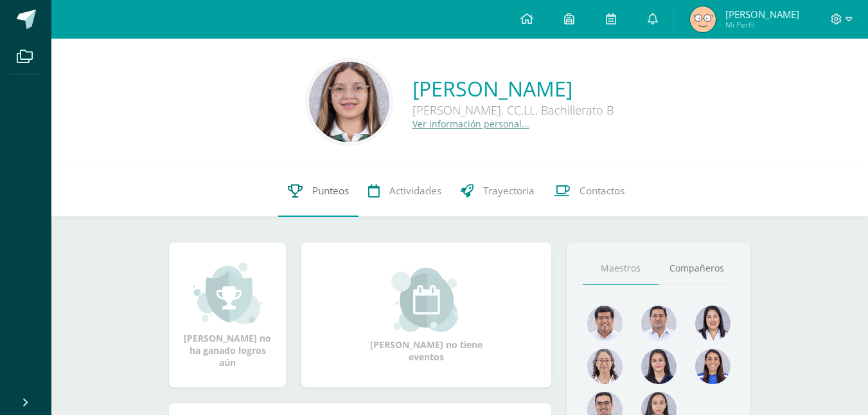
click at [312, 186] on span "Punteos" at bounding box center [330, 190] width 37 height 13
click at [301, 202] on link "Punteos" at bounding box center [318, 190] width 80 height 51
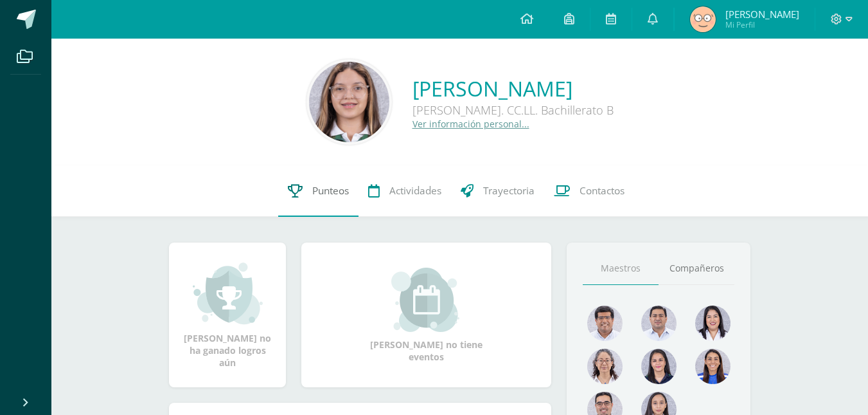
click at [301, 202] on link "Punteos" at bounding box center [318, 190] width 80 height 51
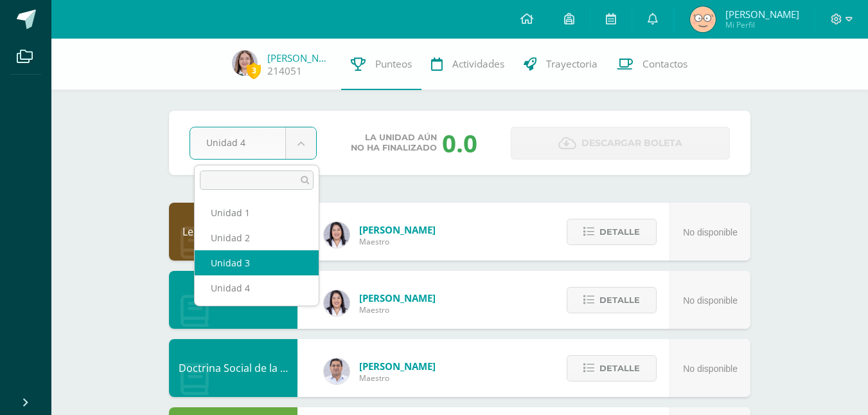
select select "Unidad 3"
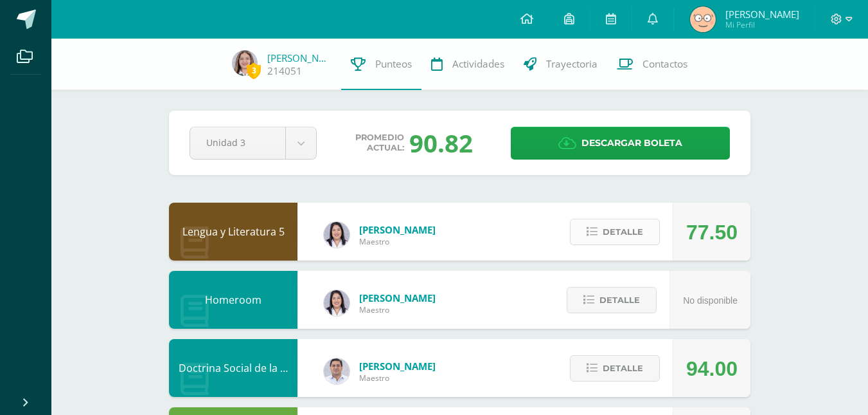
click at [620, 228] on span "Detalle" at bounding box center [623, 232] width 40 height 24
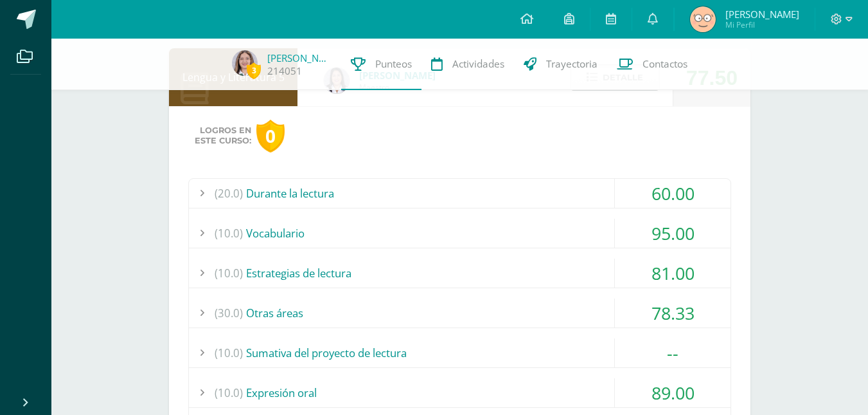
scroll to position [180, 0]
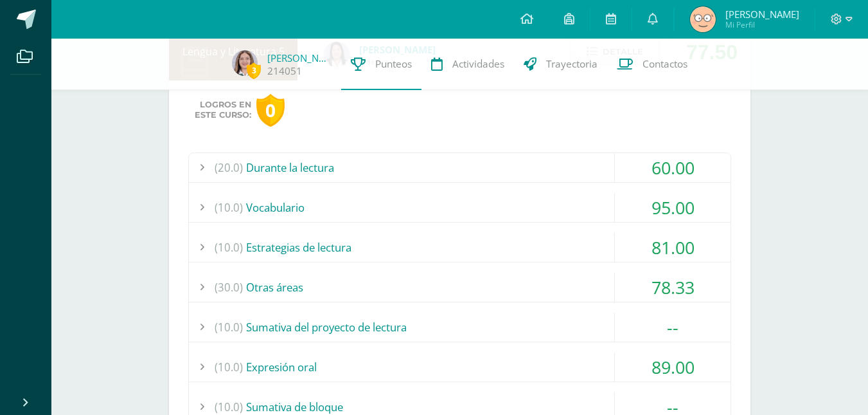
click at [470, 280] on div "(20.0) Durante la lectura 60.00 Comprensión de la obra del bloque 1" at bounding box center [459, 321] width 543 height 339
click at [466, 289] on div "(30.0) Otras áreas" at bounding box center [460, 286] width 542 height 29
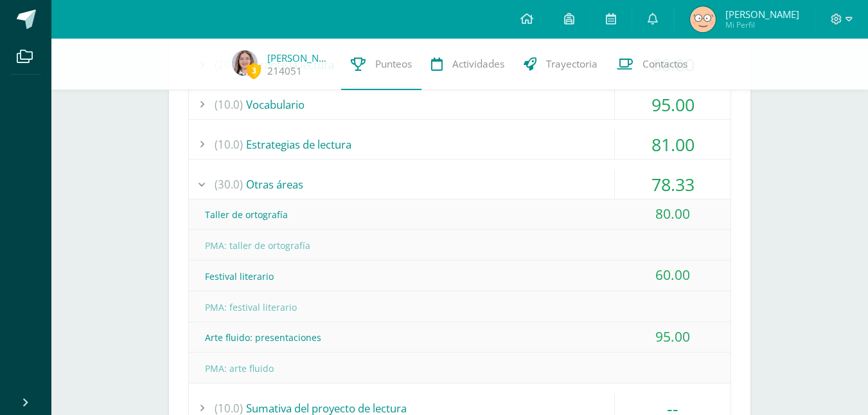
scroll to position [308, 0]
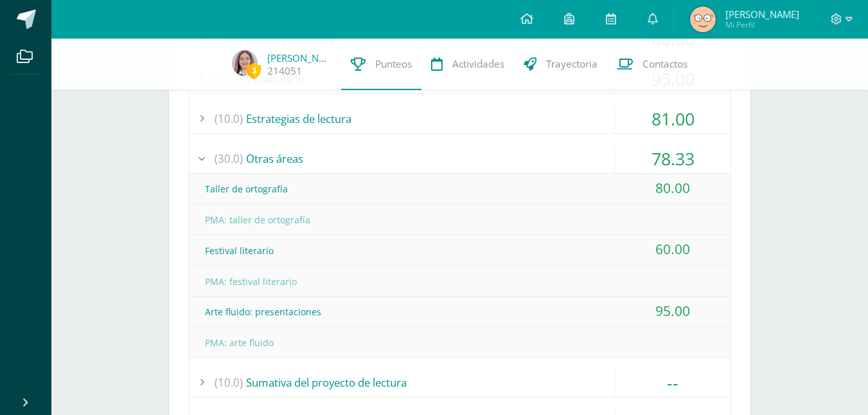
click at [438, 161] on div "(30.0) Otras áreas" at bounding box center [460, 158] width 542 height 29
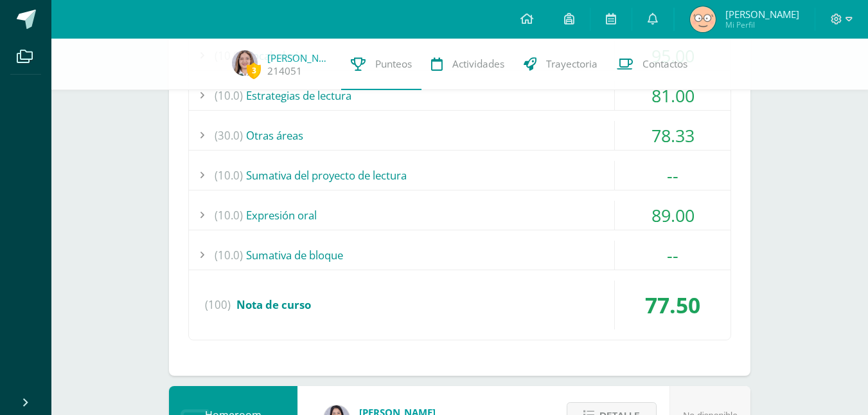
scroll to position [334, 0]
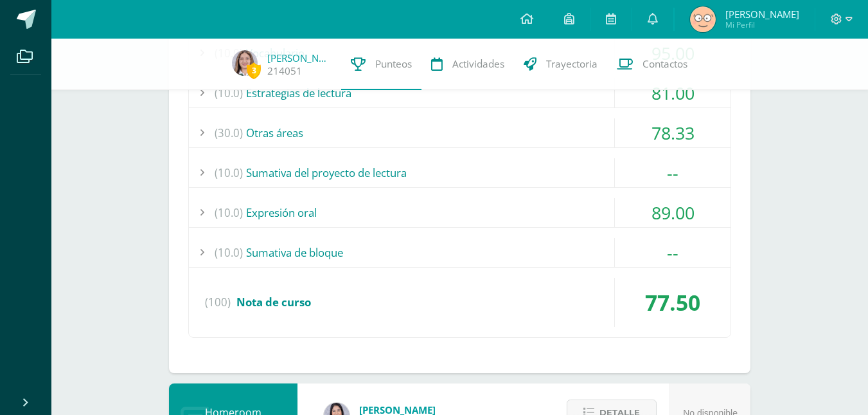
click at [427, 227] on div "(10.0) Expresión oral" at bounding box center [460, 212] width 542 height 29
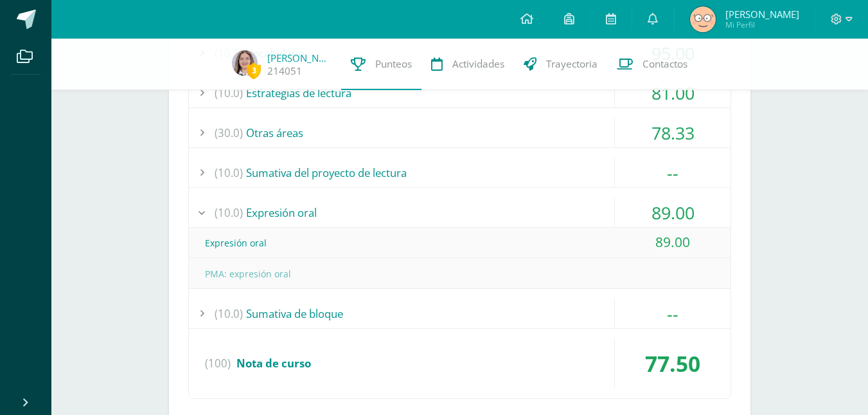
click at [427, 227] on div "(10.0) Expresión oral" at bounding box center [460, 212] width 542 height 29
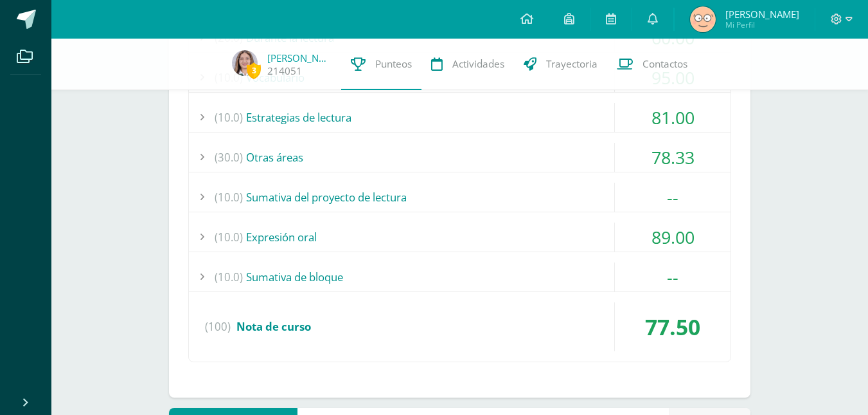
scroll to position [308, 0]
click at [364, 118] on div "(10.0) Estrategias de lectura" at bounding box center [460, 118] width 542 height 29
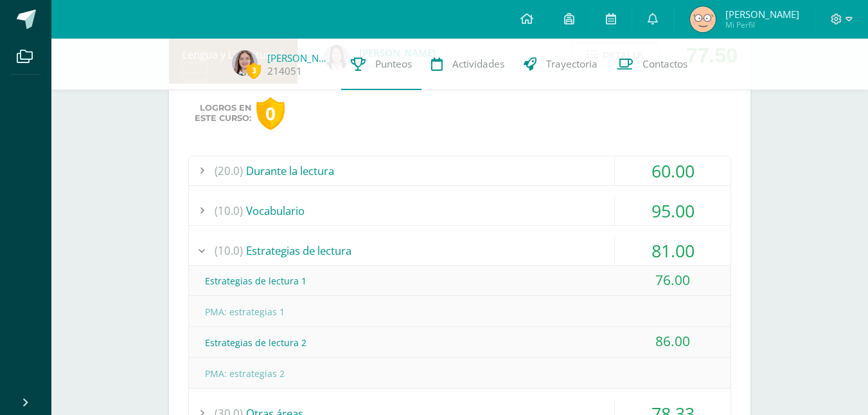
scroll to position [180, 0]
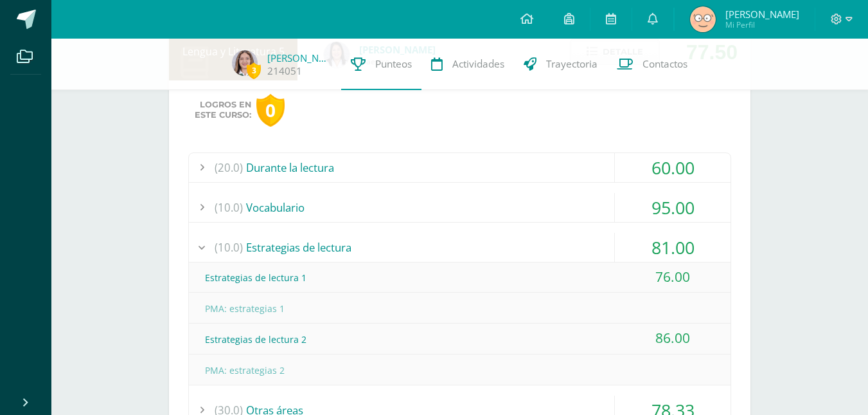
click at [298, 254] on div "(10.0) Estrategias de lectura" at bounding box center [460, 247] width 542 height 29
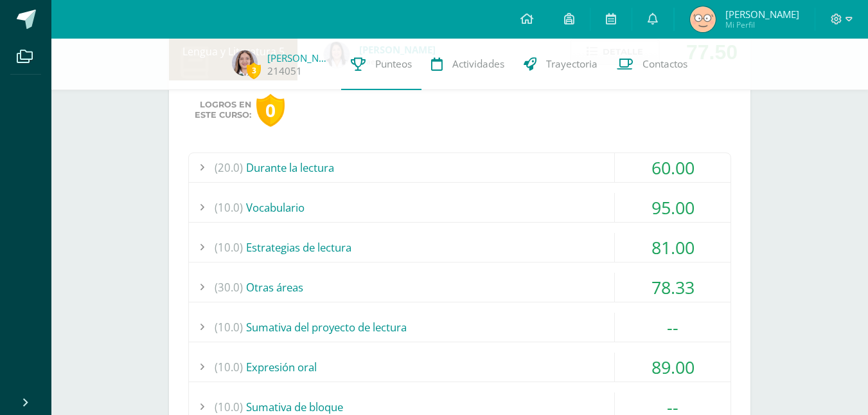
click at [407, 204] on div "(10.0) Vocabulario" at bounding box center [460, 207] width 542 height 29
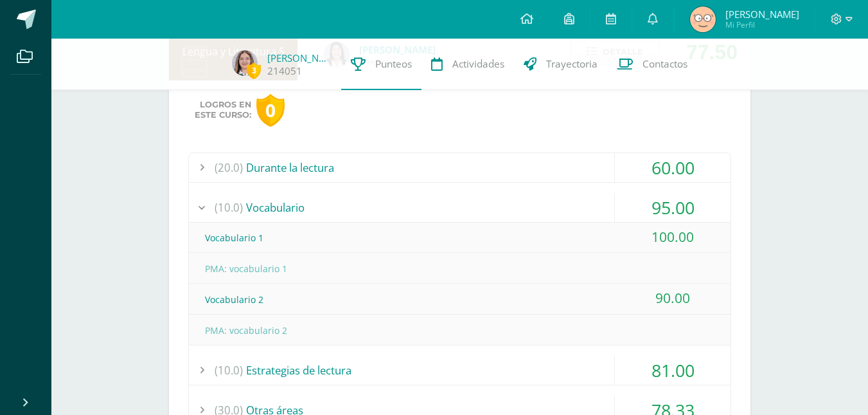
click at [407, 204] on div "(10.0) Vocabulario" at bounding box center [460, 207] width 542 height 29
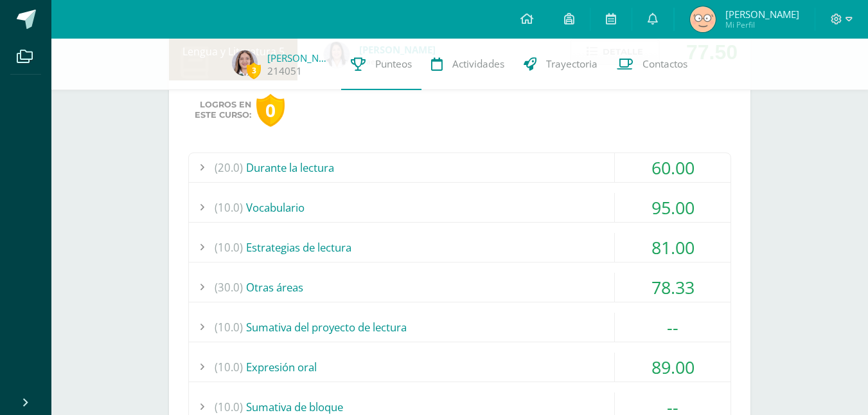
click at [375, 182] on div "(20.0) Durante la lectura" at bounding box center [460, 167] width 542 height 29
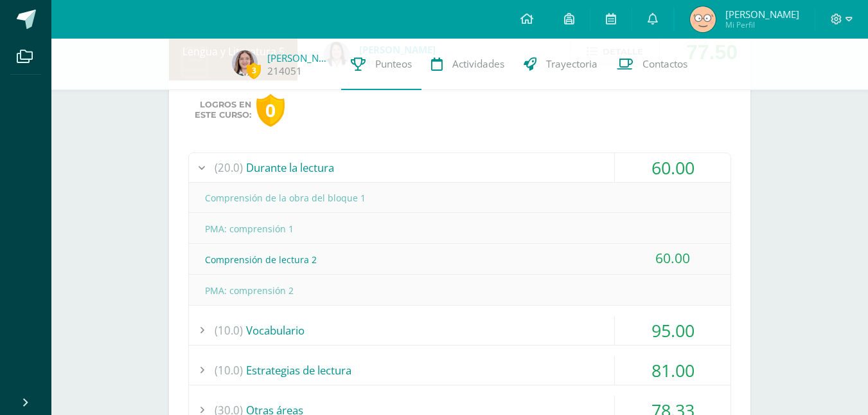
click at [375, 182] on div "(20.0) Durante la lectura" at bounding box center [460, 167] width 542 height 29
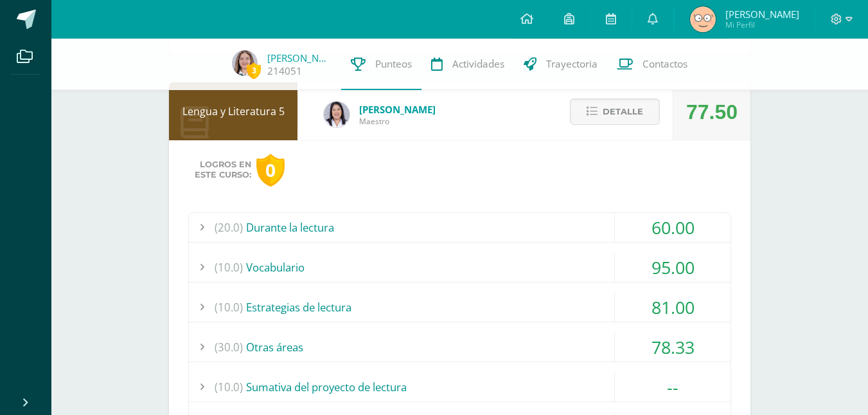
scroll to position [103, 0]
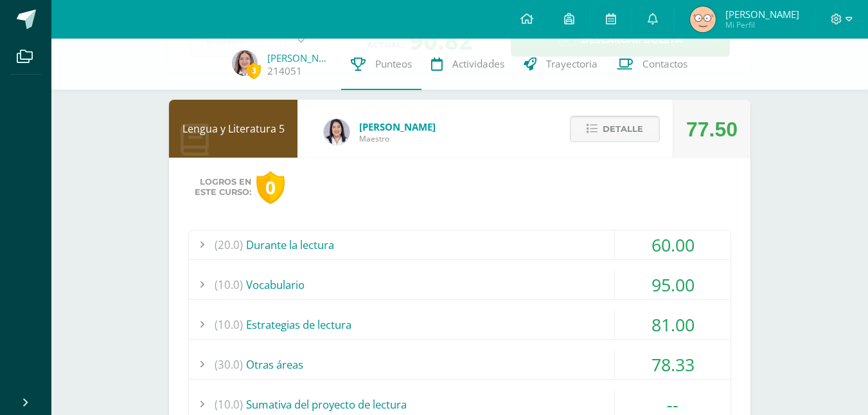
click at [630, 130] on span "Detalle" at bounding box center [623, 129] width 40 height 24
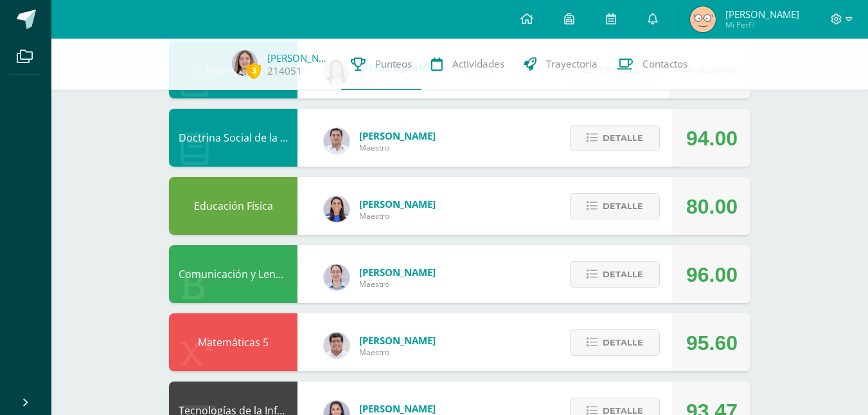
scroll to position [231, 0]
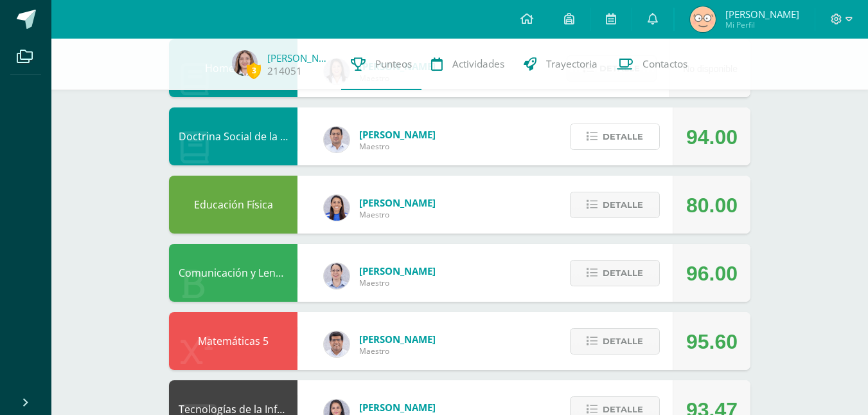
click at [630, 130] on button "Detalle" at bounding box center [615, 136] width 90 height 26
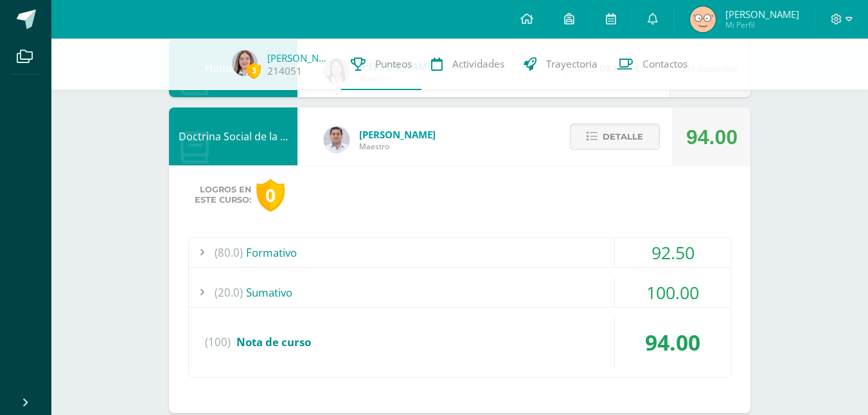
click at [431, 294] on div "(20.0) Sumativo" at bounding box center [460, 292] width 542 height 29
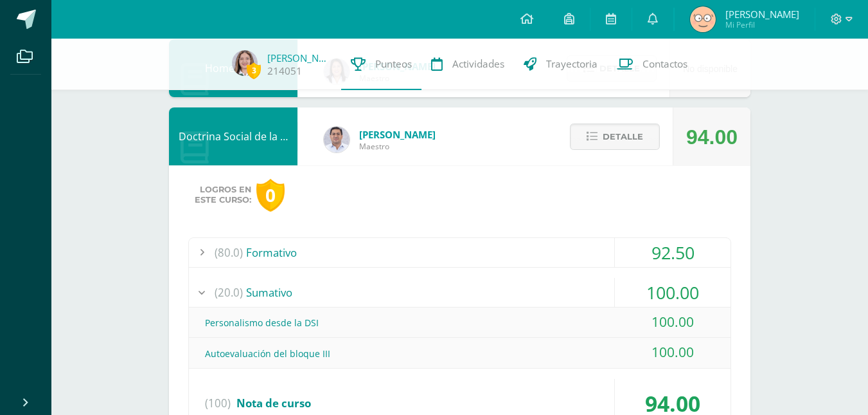
click at [431, 294] on div "(20.0) Sumativo" at bounding box center [460, 292] width 542 height 29
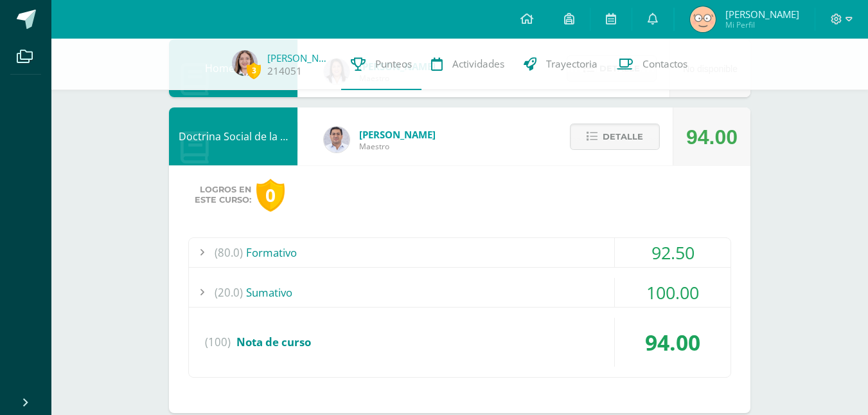
click at [431, 294] on div "(20.0) Sumativo" at bounding box center [460, 292] width 542 height 29
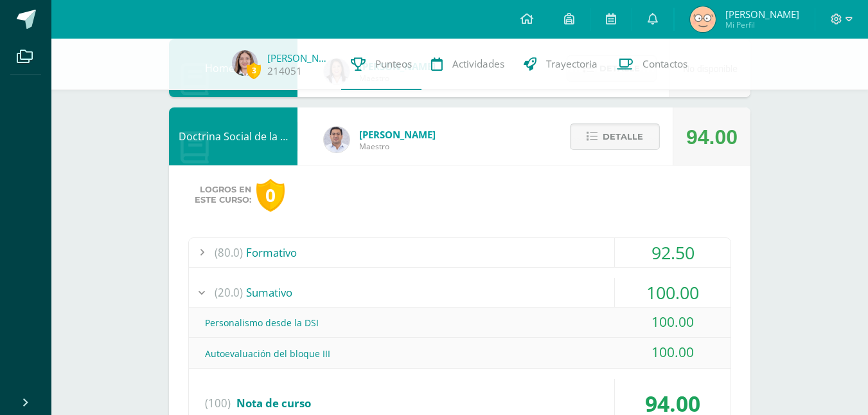
click at [604, 138] on span "Detalle" at bounding box center [623, 137] width 40 height 24
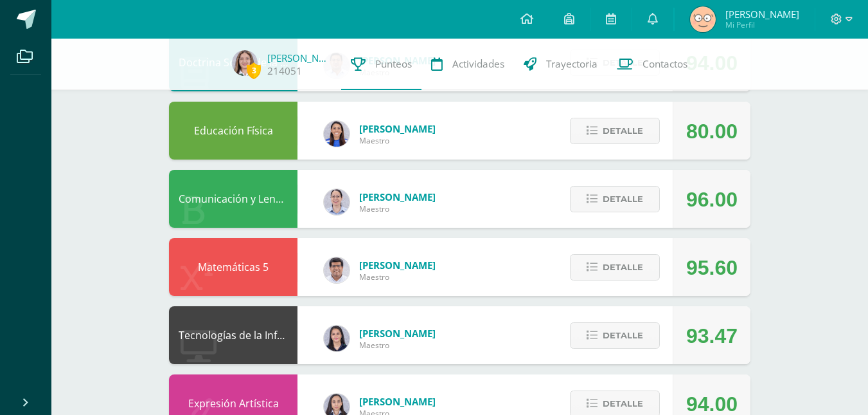
scroll to position [308, 0]
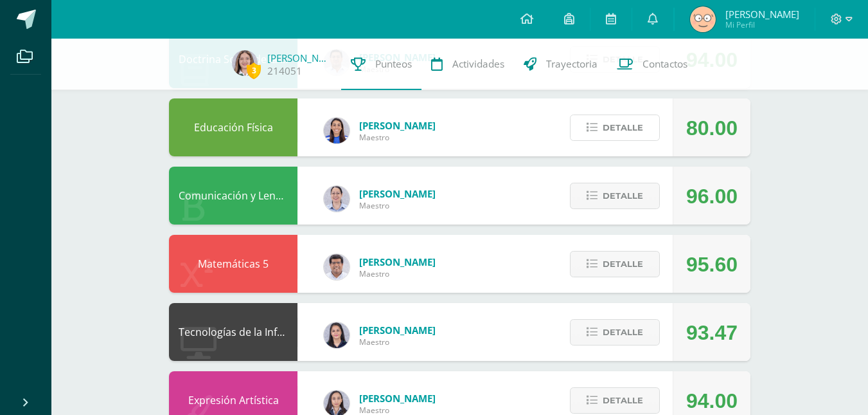
click at [604, 138] on span "Detalle" at bounding box center [623, 128] width 40 height 24
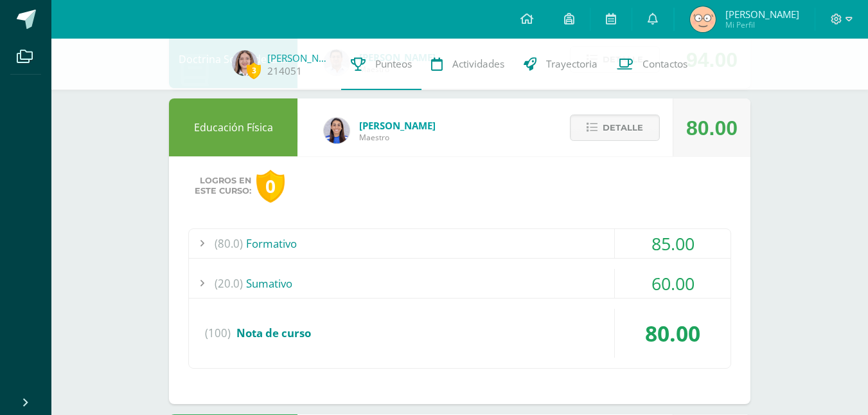
scroll to position [334, 0]
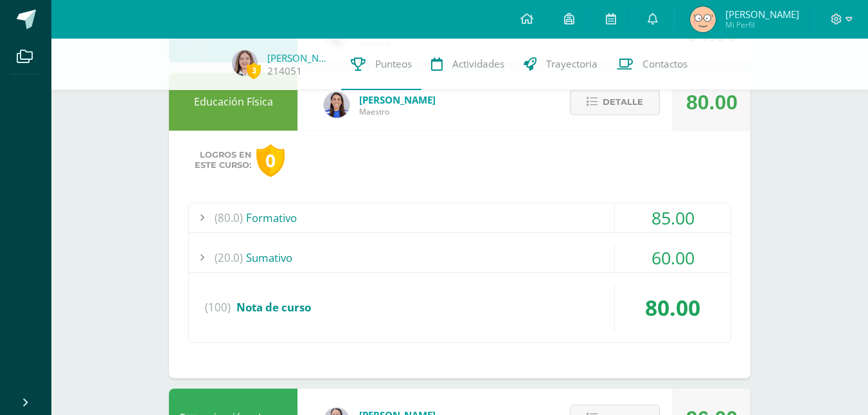
click at [570, 111] on button "Detalle" at bounding box center [615, 102] width 90 height 26
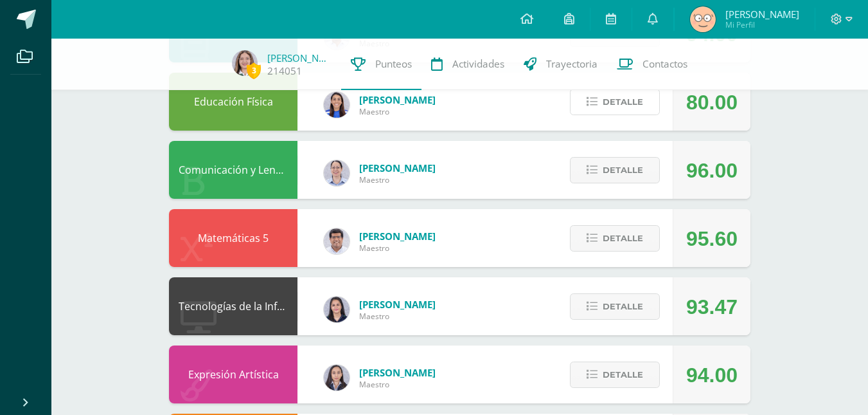
scroll to position [31, 0]
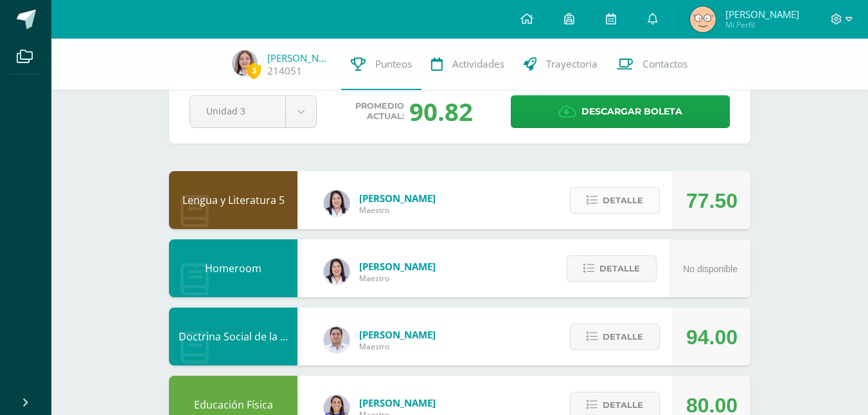
click at [632, 211] on span "Detalle" at bounding box center [623, 200] width 40 height 24
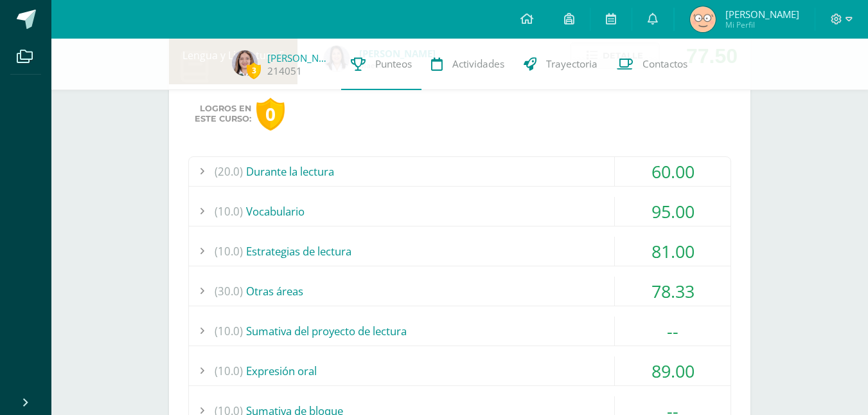
scroll to position [194, 0]
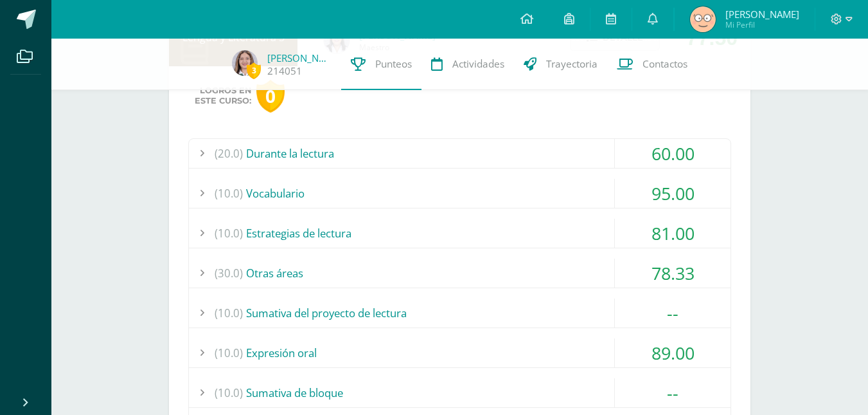
click at [479, 159] on div "(20.0) Durante la lectura" at bounding box center [460, 153] width 542 height 29
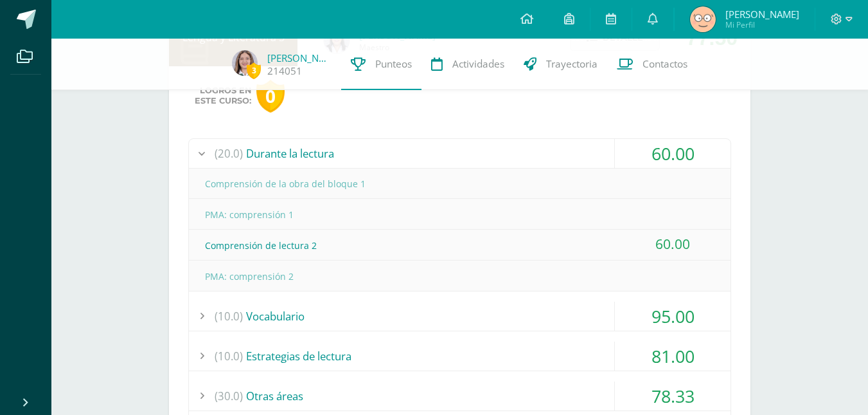
scroll to position [200, 0]
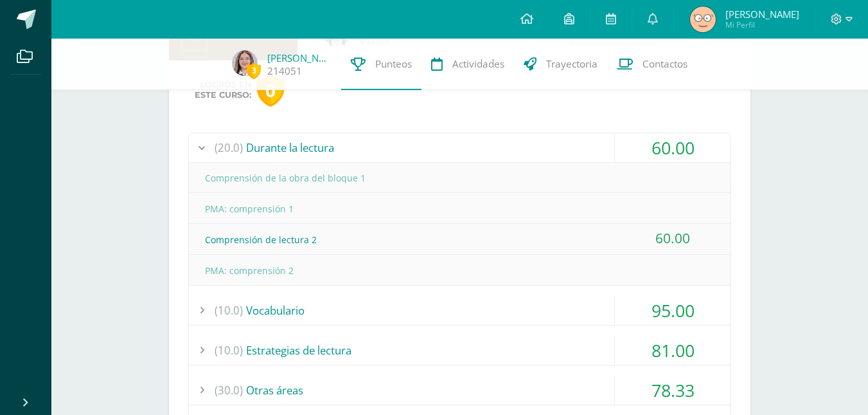
click at [522, 154] on div "(20.0) Durante la lectura" at bounding box center [460, 147] width 542 height 29
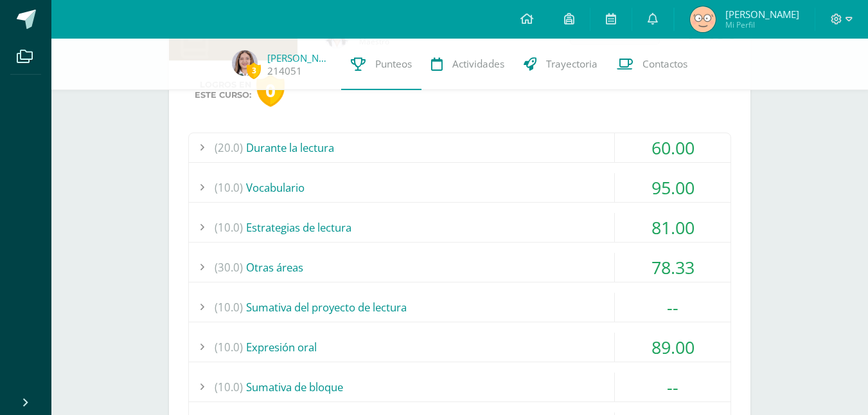
click at [522, 154] on div "(20.0) Durante la lectura" at bounding box center [460, 147] width 542 height 29
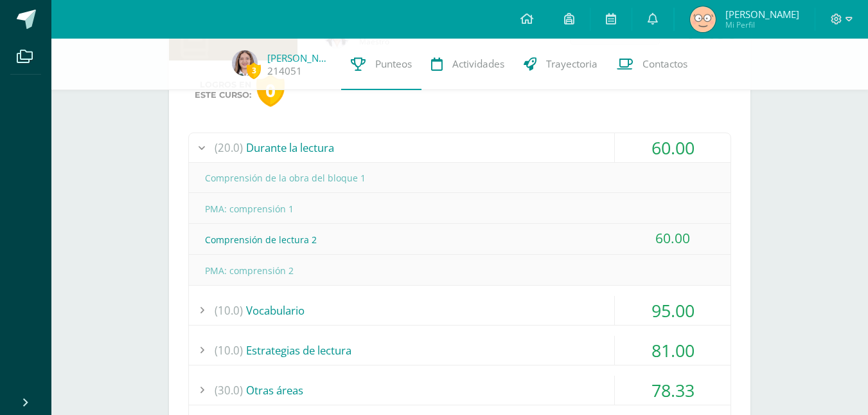
click at [522, 154] on div "(20.0) Durante la lectura" at bounding box center [460, 147] width 542 height 29
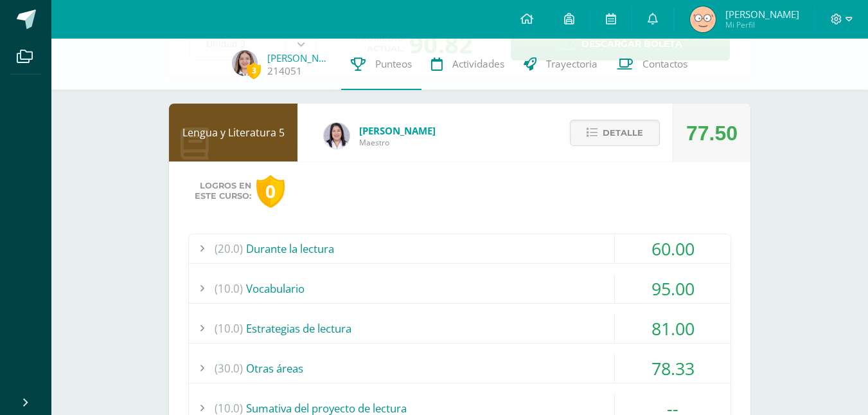
scroll to position [94, 0]
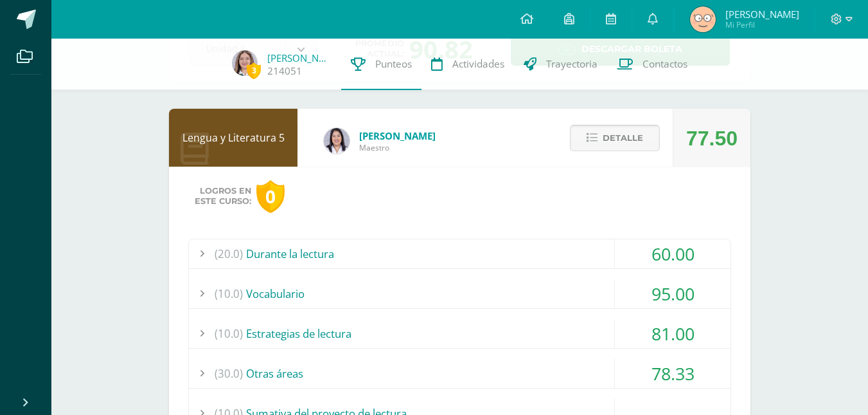
click at [603, 141] on span "Detalle" at bounding box center [623, 138] width 40 height 24
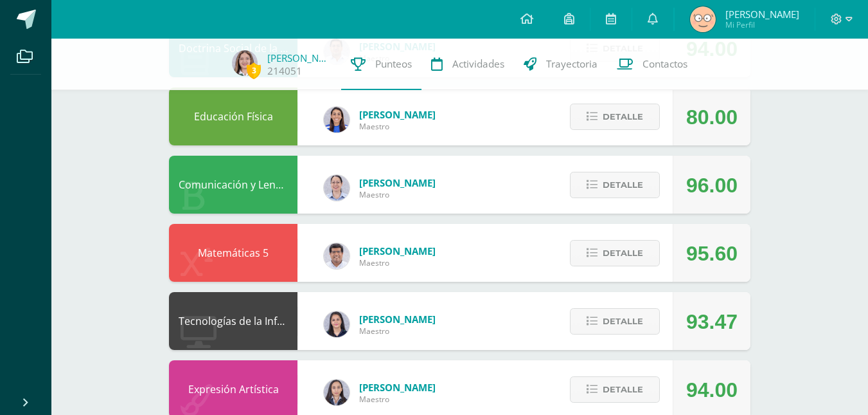
scroll to position [325, 0]
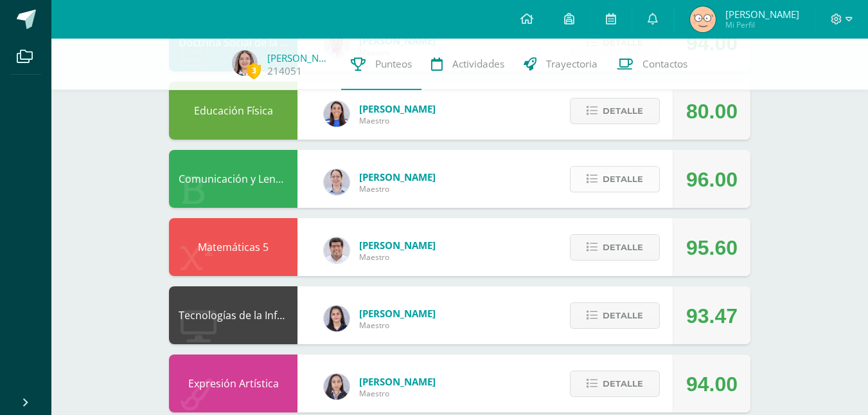
click at [610, 176] on span "Detalle" at bounding box center [623, 179] width 40 height 24
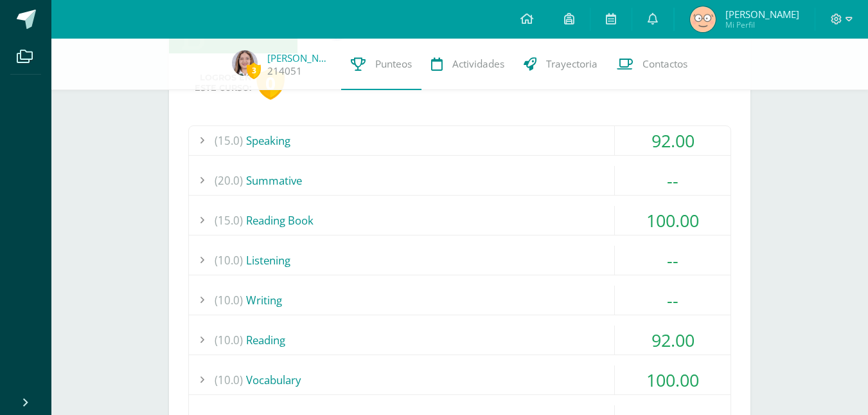
scroll to position [505, 0]
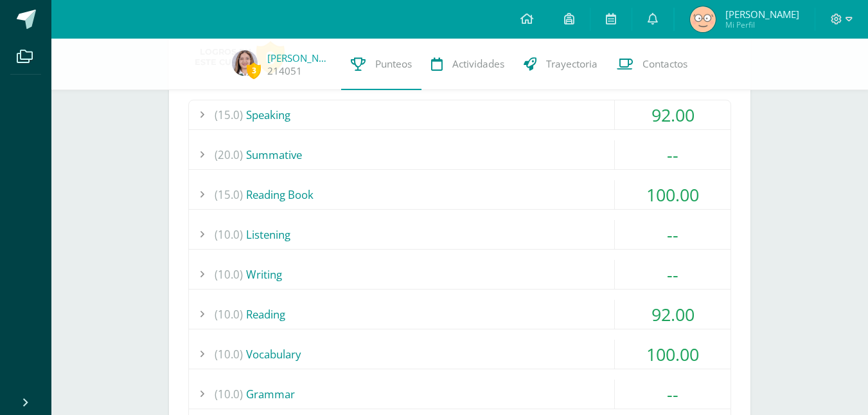
click at [532, 129] on div "(15.0) Speaking" at bounding box center [460, 114] width 542 height 29
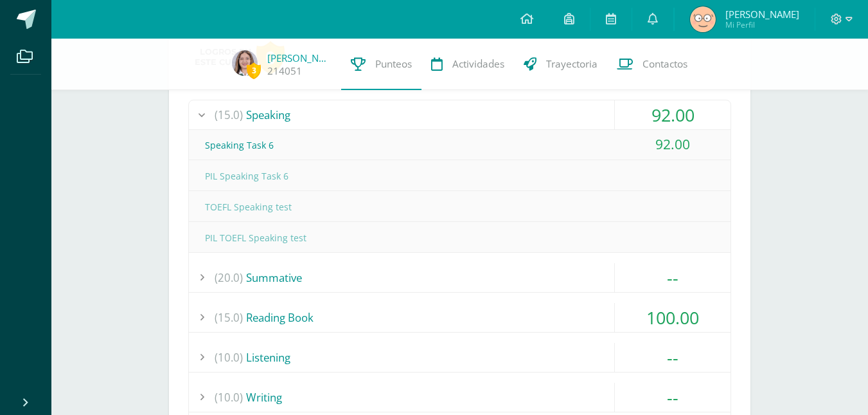
click at [532, 129] on div "(15.0) Speaking" at bounding box center [460, 114] width 542 height 29
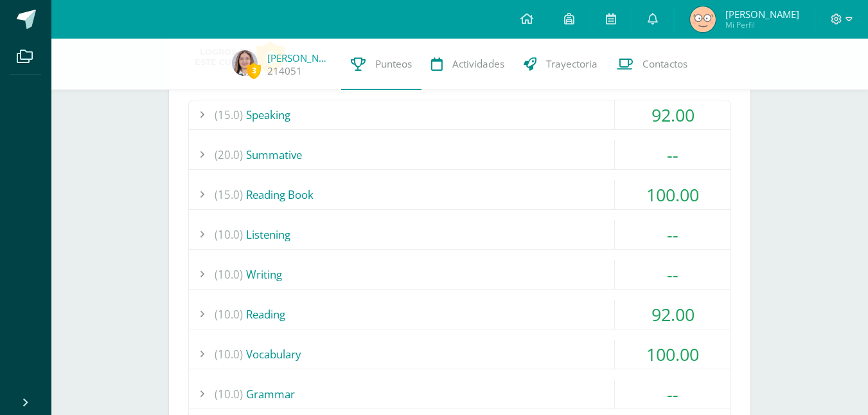
click at [460, 125] on div "(15.0) Speaking" at bounding box center [460, 114] width 542 height 29
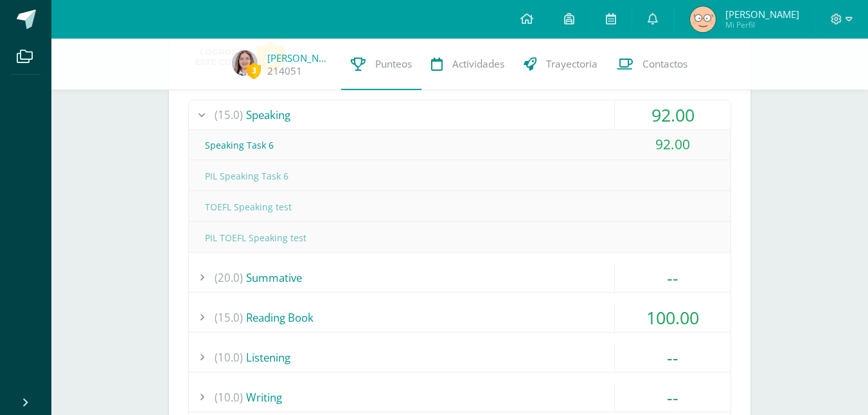
click at [460, 125] on div "(15.0) Speaking" at bounding box center [460, 114] width 542 height 29
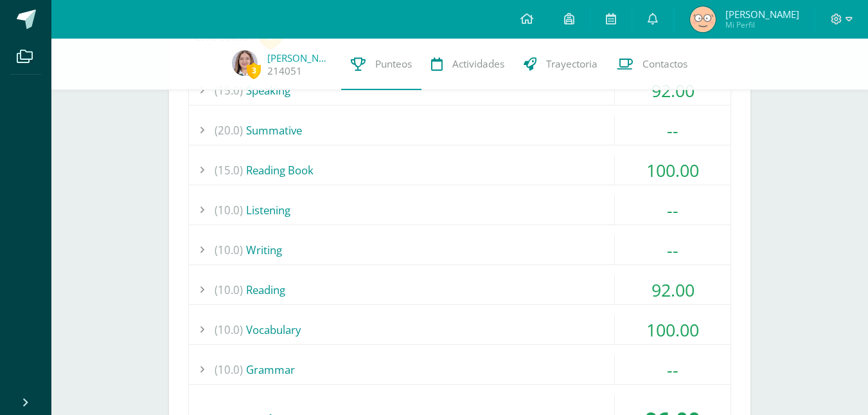
scroll to position [531, 0]
click at [396, 166] on div "(15.0) Reading Book" at bounding box center [460, 168] width 542 height 29
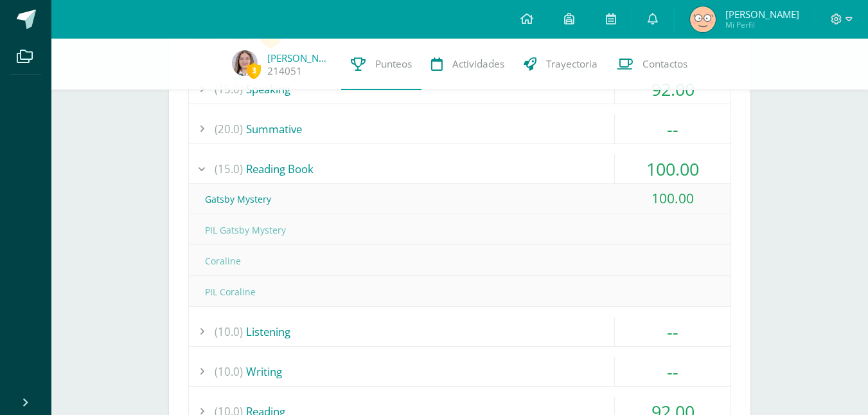
click at [396, 166] on div "(15.0) Reading Book" at bounding box center [460, 168] width 542 height 29
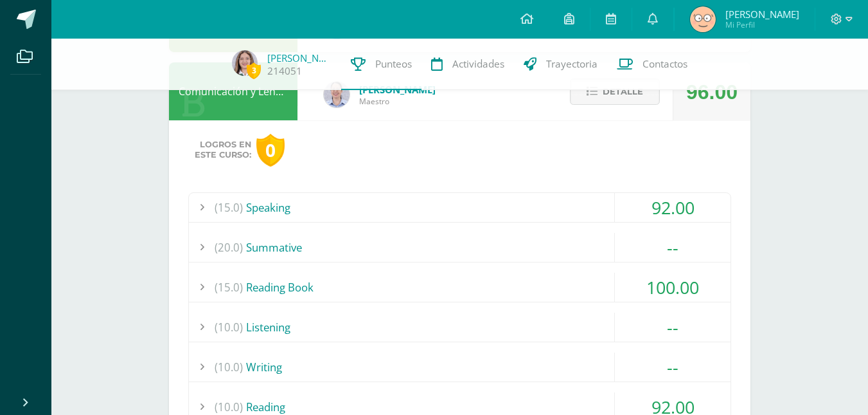
scroll to position [325, 0]
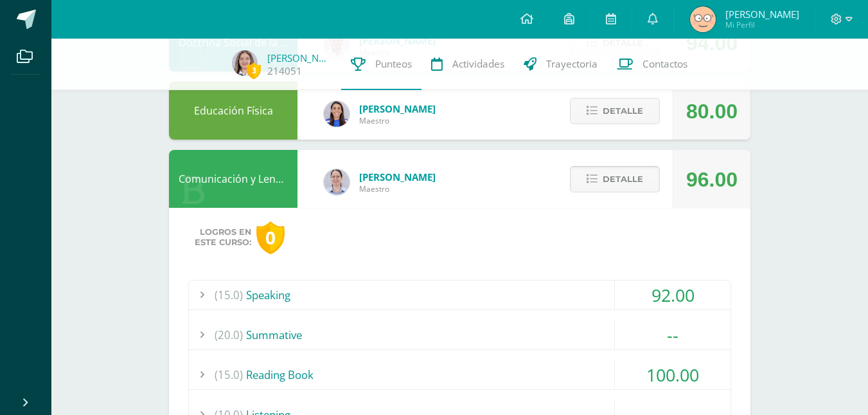
click at [615, 191] on span "Detalle" at bounding box center [623, 179] width 40 height 24
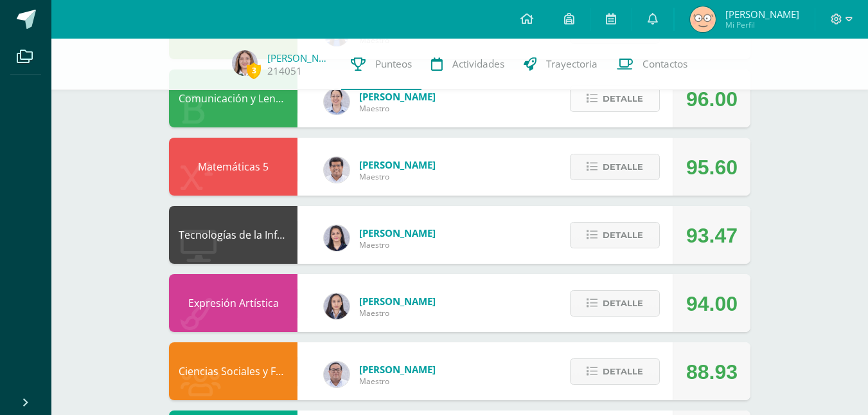
scroll to position [428, 0]
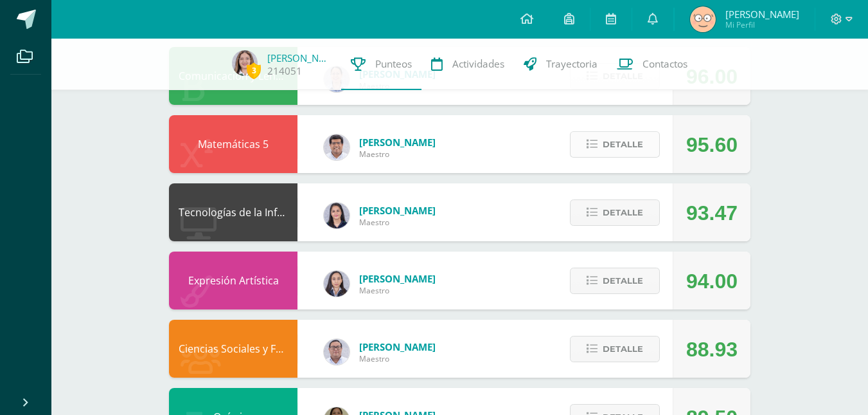
click at [573, 147] on button "Detalle" at bounding box center [615, 144] width 90 height 26
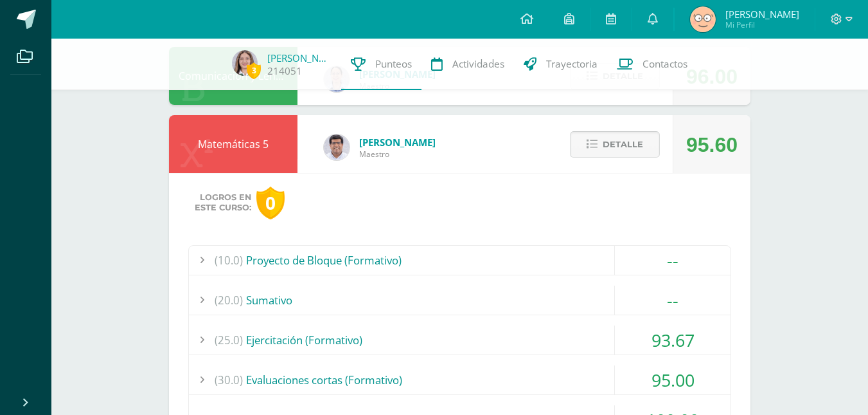
click at [577, 153] on button "Detalle" at bounding box center [615, 144] width 90 height 26
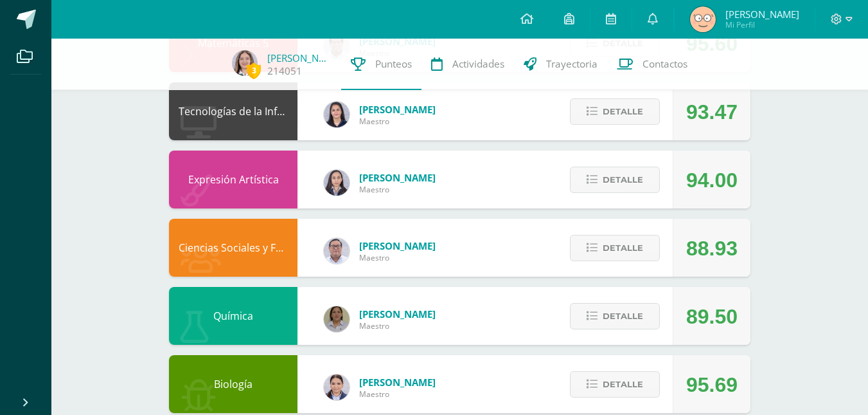
scroll to position [531, 0]
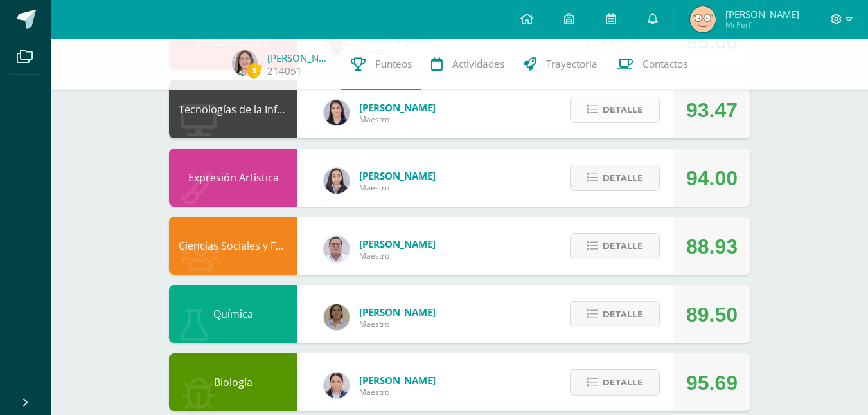
click at [603, 117] on span "Detalle" at bounding box center [623, 110] width 40 height 24
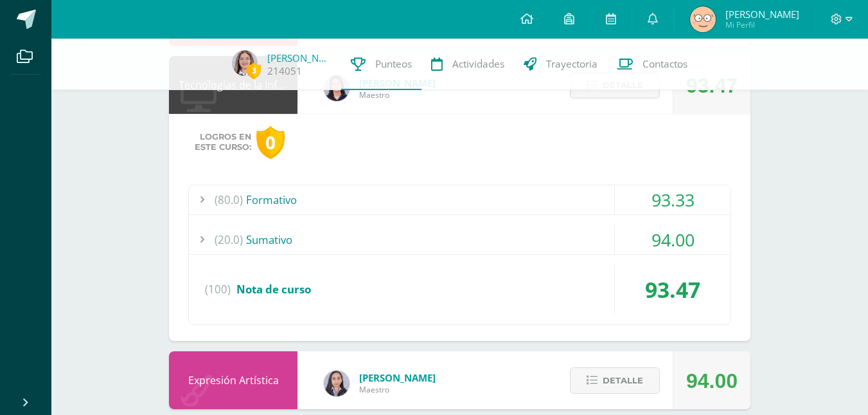
scroll to position [557, 0]
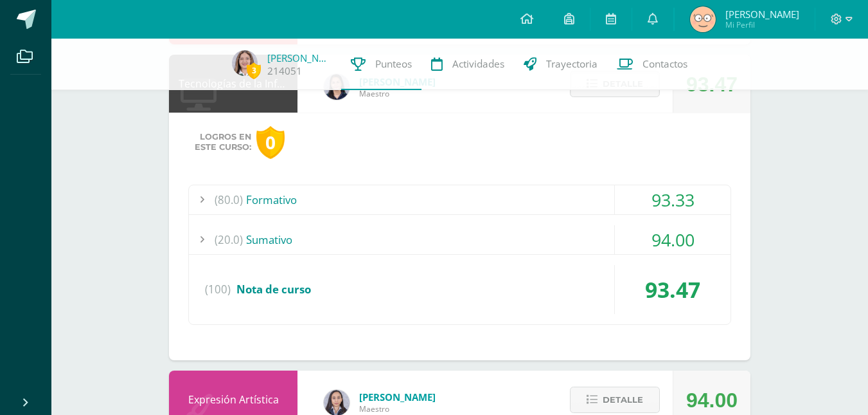
click at [442, 247] on div "(20.0) Sumativo" at bounding box center [460, 239] width 542 height 29
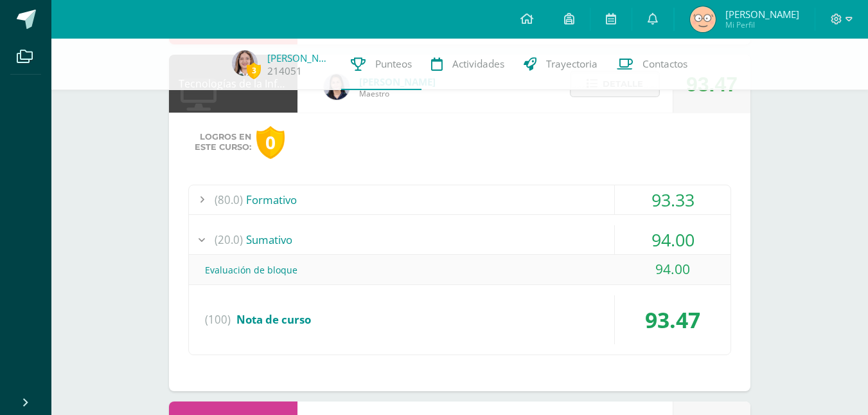
click at [442, 247] on div "(20.0) Sumativo" at bounding box center [460, 239] width 542 height 29
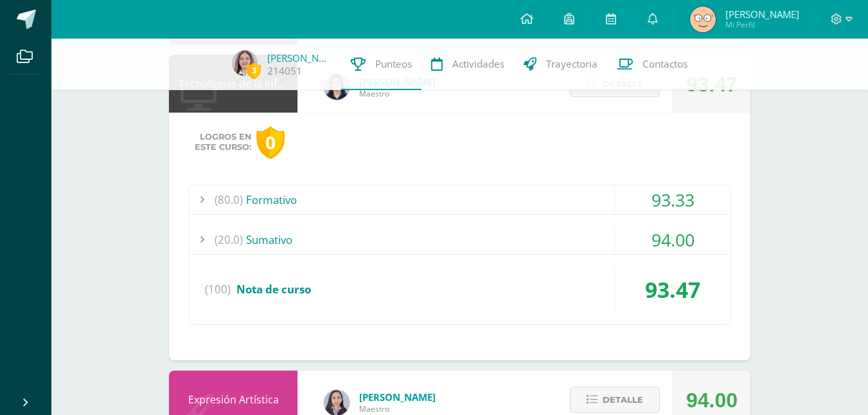
click at [613, 96] on span "Detalle" at bounding box center [623, 84] width 40 height 24
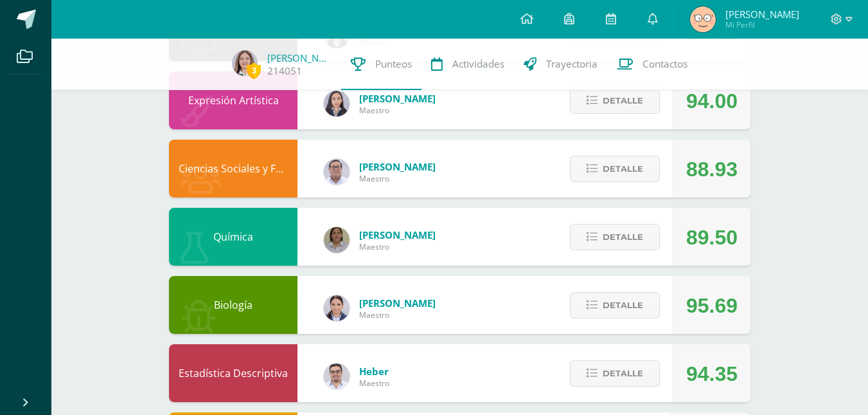
scroll to position [582, 0]
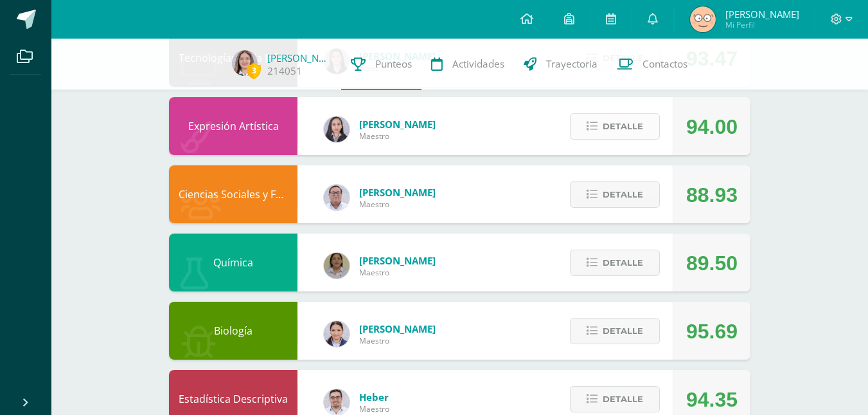
click at [623, 135] on span "Detalle" at bounding box center [623, 126] width 40 height 24
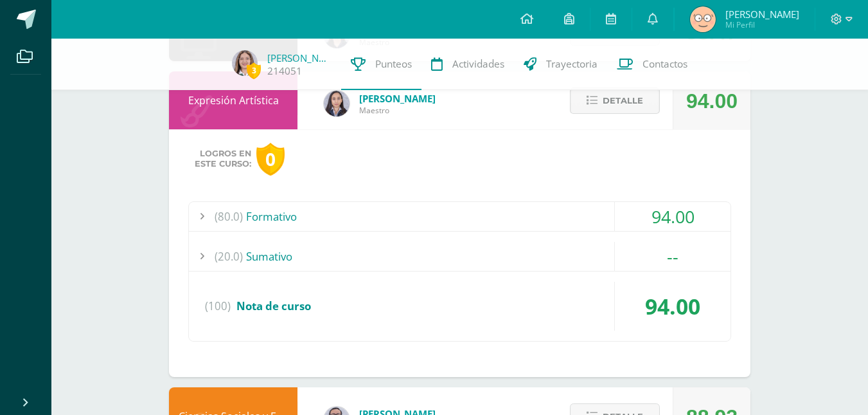
click at [587, 106] on icon at bounding box center [592, 100] width 11 height 11
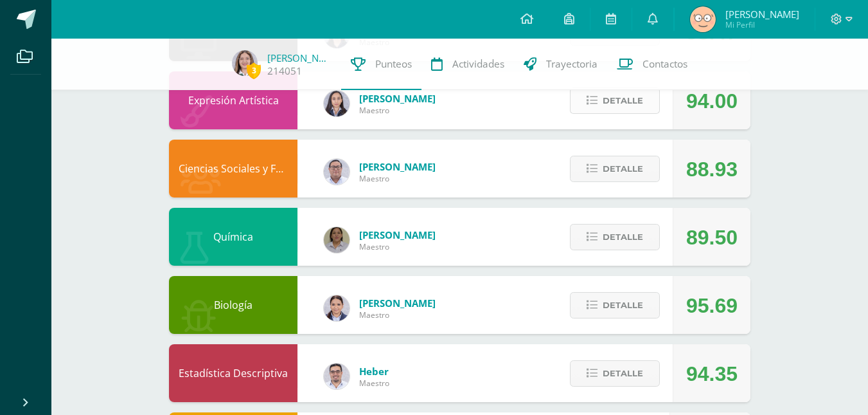
click at [587, 106] on icon at bounding box center [592, 100] width 11 height 11
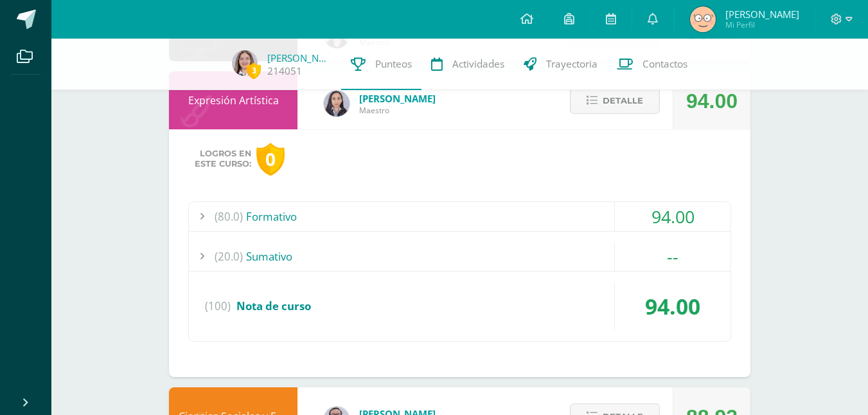
click at [521, 231] on div "(80.0) Formativo" at bounding box center [460, 216] width 542 height 29
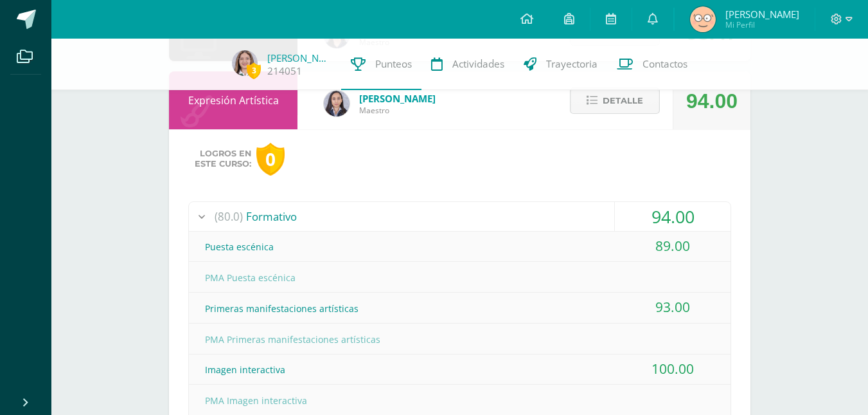
click at [609, 102] on span "Detalle" at bounding box center [623, 101] width 40 height 24
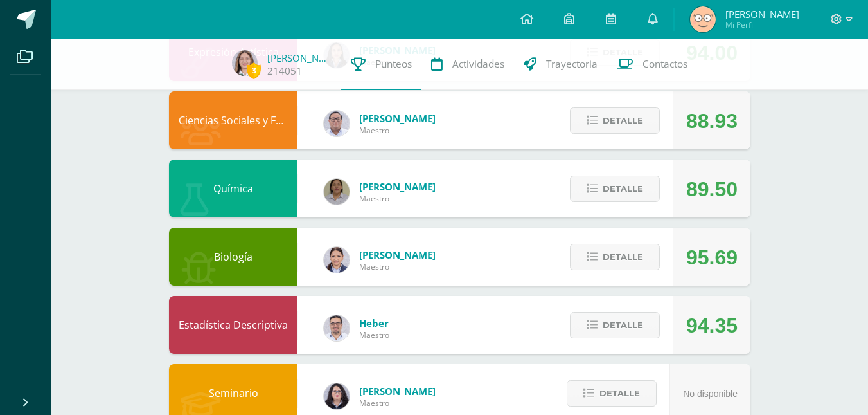
scroll to position [659, 0]
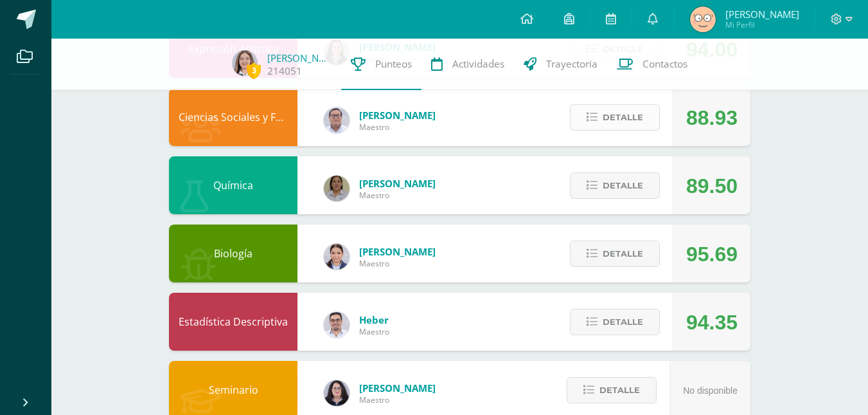
click at [613, 129] on span "Detalle" at bounding box center [623, 117] width 40 height 24
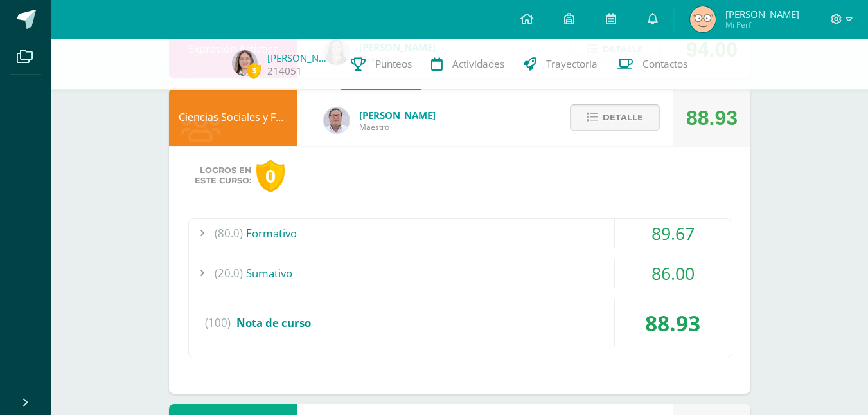
click at [613, 129] on span "Detalle" at bounding box center [623, 117] width 40 height 24
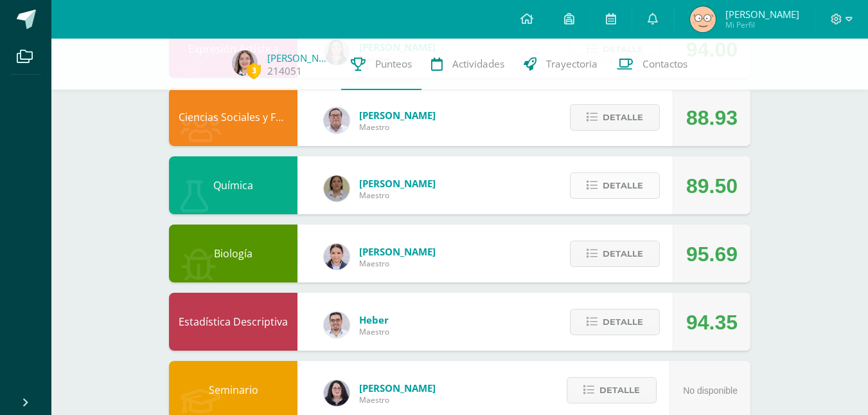
click at [612, 197] on span "Detalle" at bounding box center [623, 186] width 40 height 24
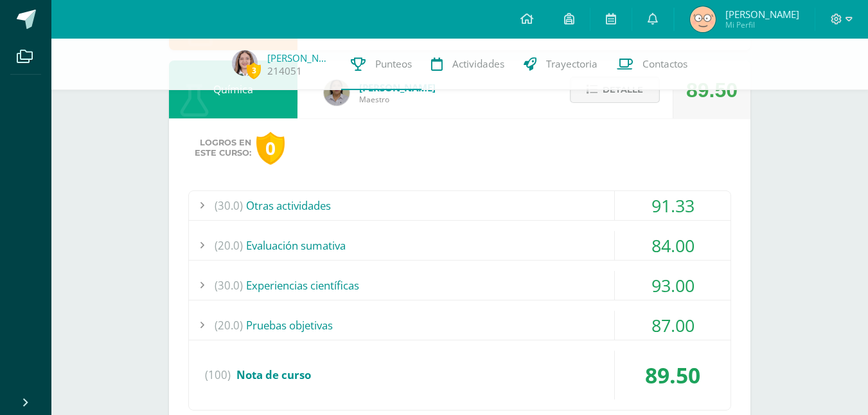
scroll to position [757, 0]
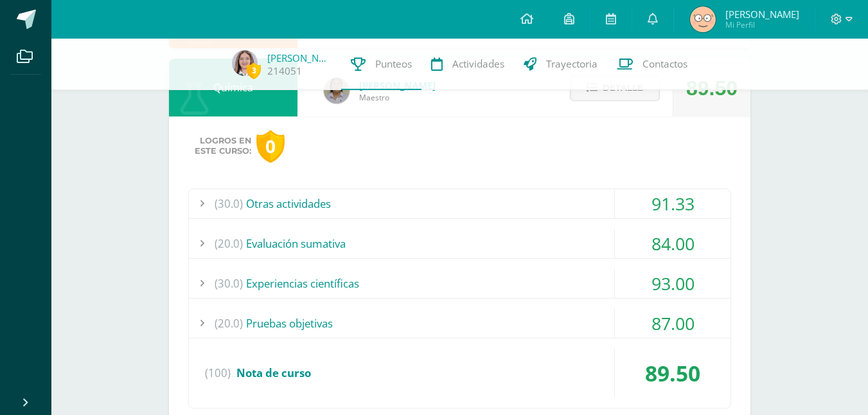
click at [503, 217] on div "(30.0) Otras actividades" at bounding box center [460, 203] width 542 height 29
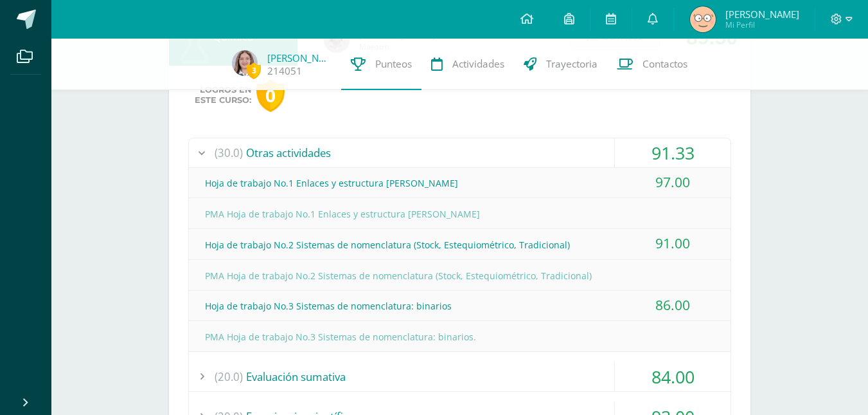
scroll to position [808, 0]
click at [425, 166] on div "(30.0) Otras actividades" at bounding box center [460, 152] width 542 height 29
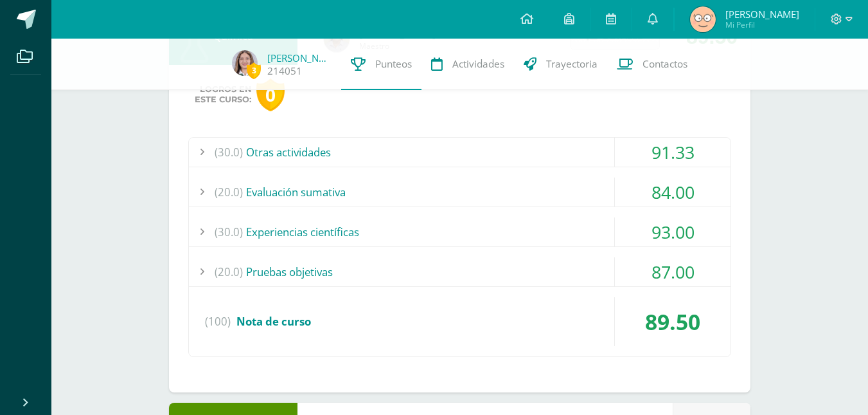
click at [409, 195] on div "(20.0) Evaluación sumativa" at bounding box center [460, 191] width 542 height 29
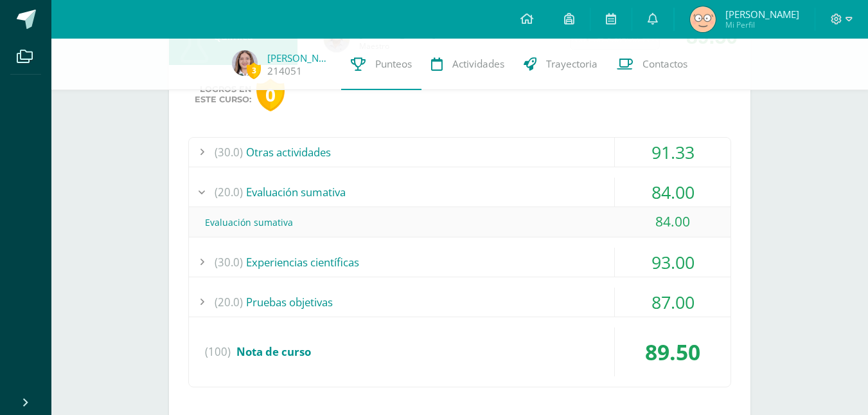
click at [409, 195] on div "(20.0) Evaluación sumativa" at bounding box center [460, 191] width 542 height 29
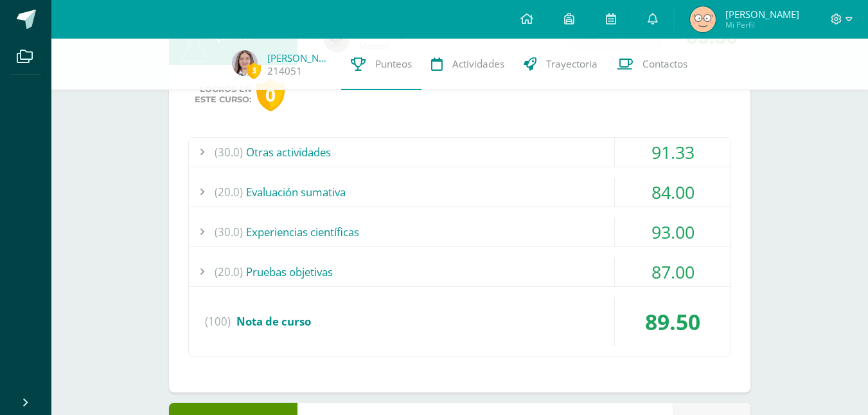
click at [346, 243] on div "(30.0) Experiencias científicas" at bounding box center [460, 231] width 542 height 29
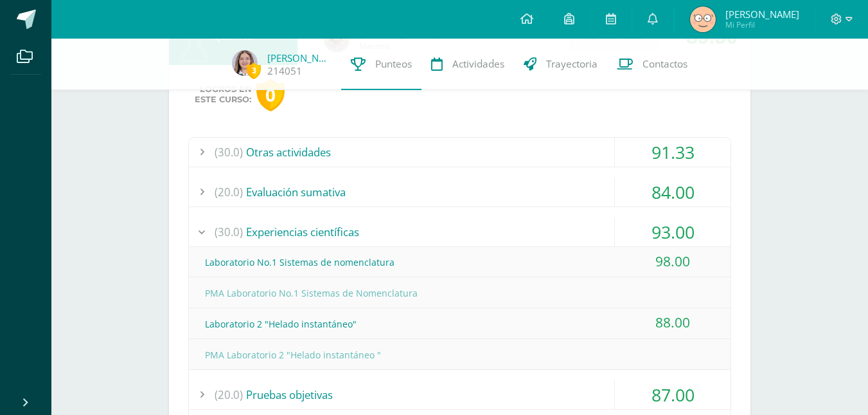
click at [362, 246] on div "(30.0) Experiencias científicas" at bounding box center [460, 231] width 542 height 29
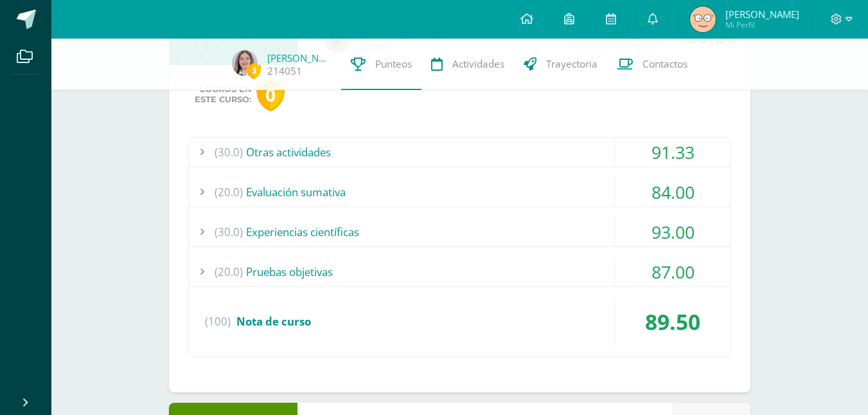
click at [359, 286] on div "(20.0) Pruebas objetivas" at bounding box center [460, 271] width 542 height 29
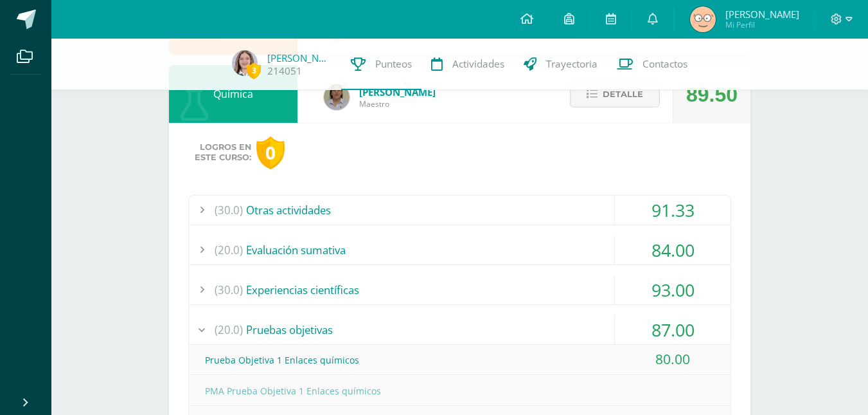
scroll to position [731, 0]
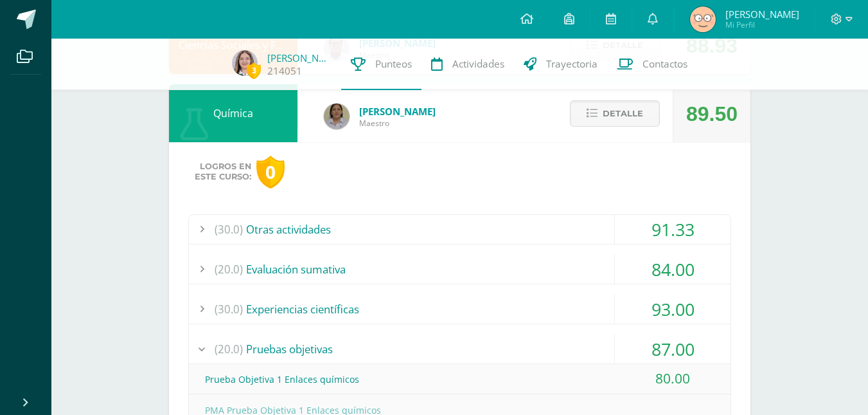
click at [593, 142] on div "Detalle" at bounding box center [612, 113] width 122 height 58
click at [591, 127] on button "Detalle" at bounding box center [615, 113] width 90 height 26
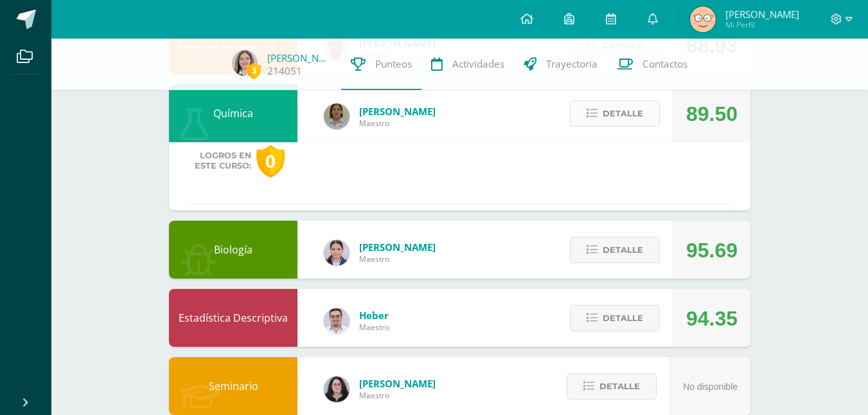
scroll to position [704, 0]
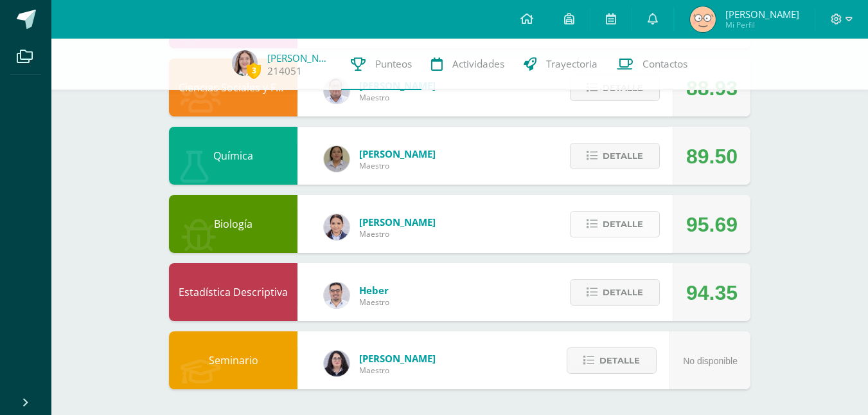
click at [608, 220] on span "Detalle" at bounding box center [623, 224] width 40 height 24
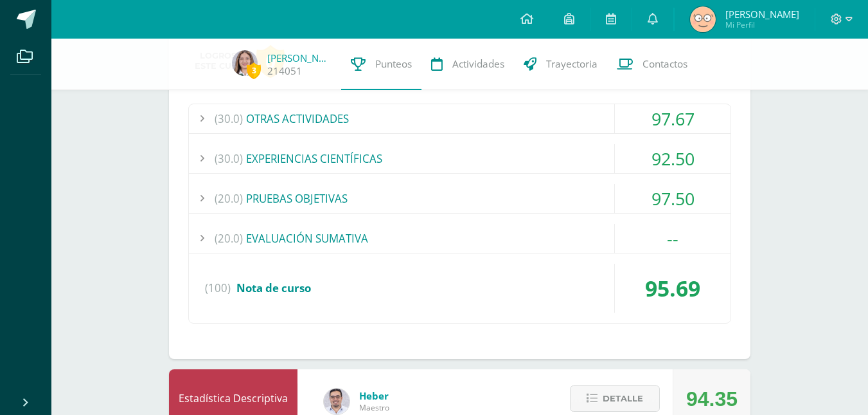
scroll to position [884, 0]
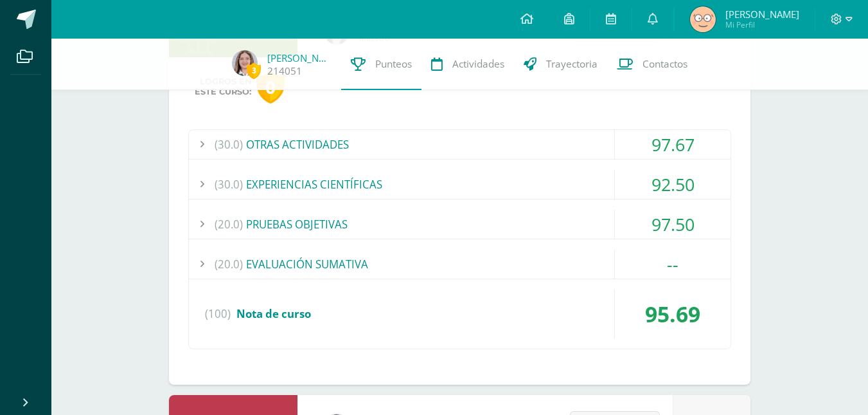
click at [375, 275] on div "(20.0) EVALUACIÓN SUMATIVA" at bounding box center [460, 263] width 542 height 29
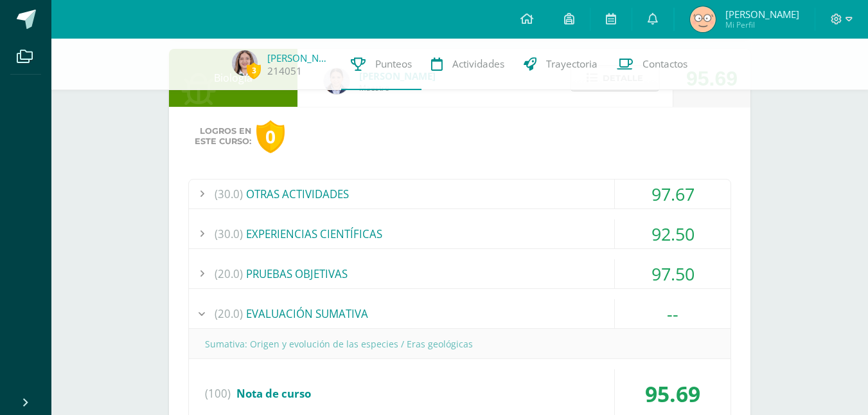
scroll to position [833, 0]
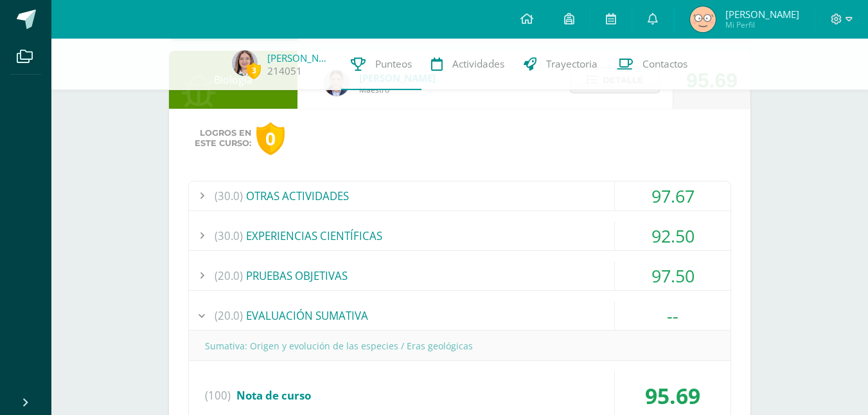
click at [603, 92] on span "Detalle" at bounding box center [623, 80] width 40 height 24
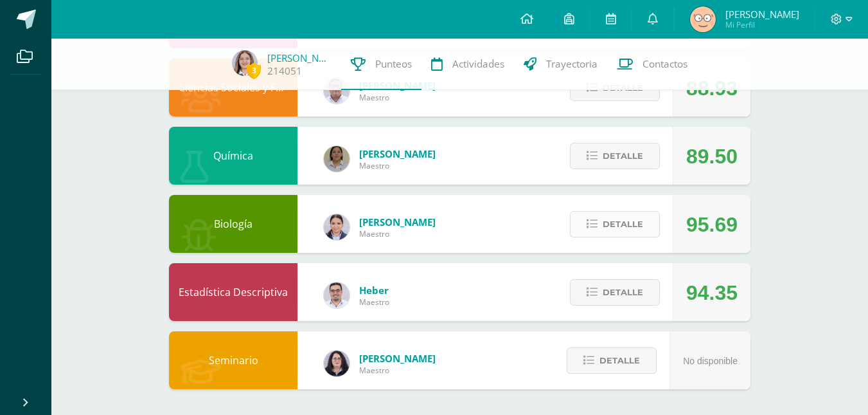
scroll to position [704, 0]
click at [611, 292] on span "Detalle" at bounding box center [623, 292] width 40 height 24
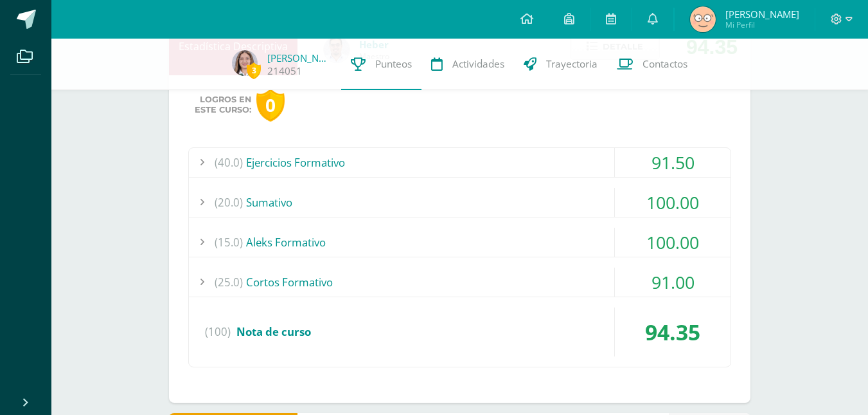
scroll to position [936, 0]
click at [512, 173] on div "(40.0) Ejercicios Formativo" at bounding box center [460, 161] width 542 height 29
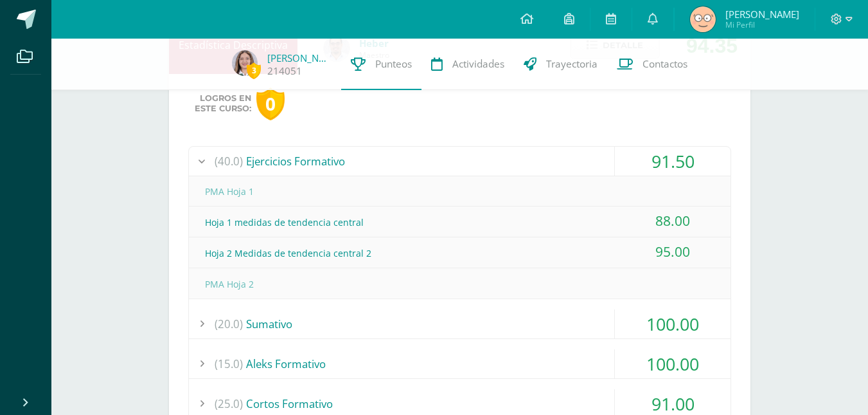
click at [512, 173] on div "(40.0) Ejercicios Formativo" at bounding box center [460, 161] width 542 height 29
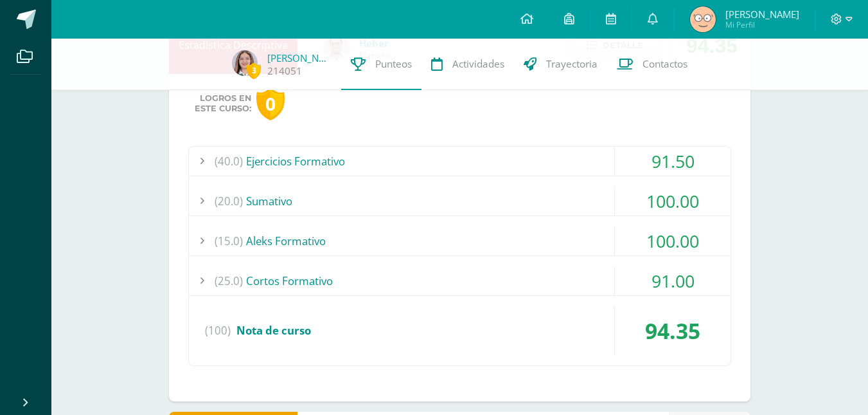
click at [481, 213] on div "(20.0) Sumativo" at bounding box center [460, 200] width 542 height 29
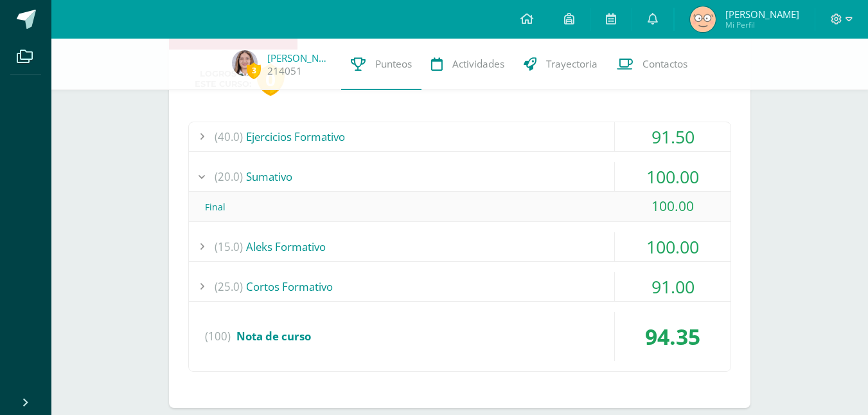
scroll to position [961, 0]
click at [404, 189] on div "(20.0) Sumativo" at bounding box center [460, 175] width 542 height 29
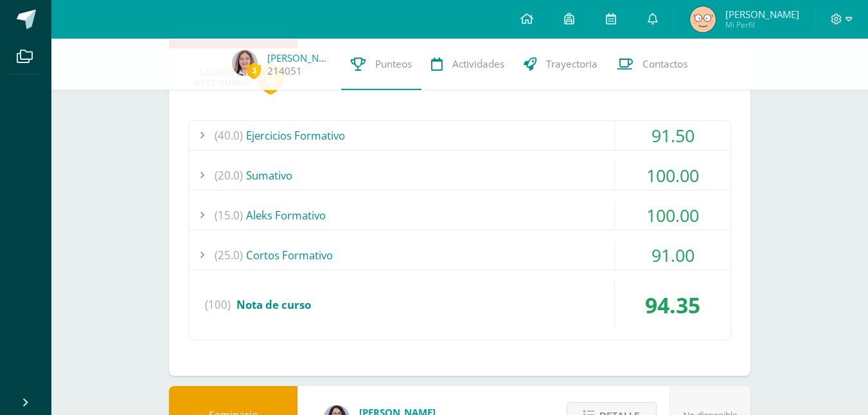
click at [345, 219] on div "(15.0) Aleks Formativo" at bounding box center [460, 215] width 542 height 29
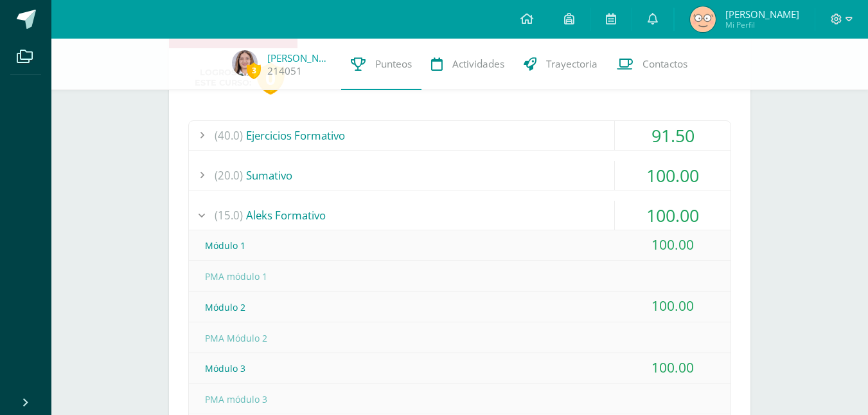
click at [345, 219] on div "(15.0) Aleks Formativo" at bounding box center [460, 215] width 542 height 29
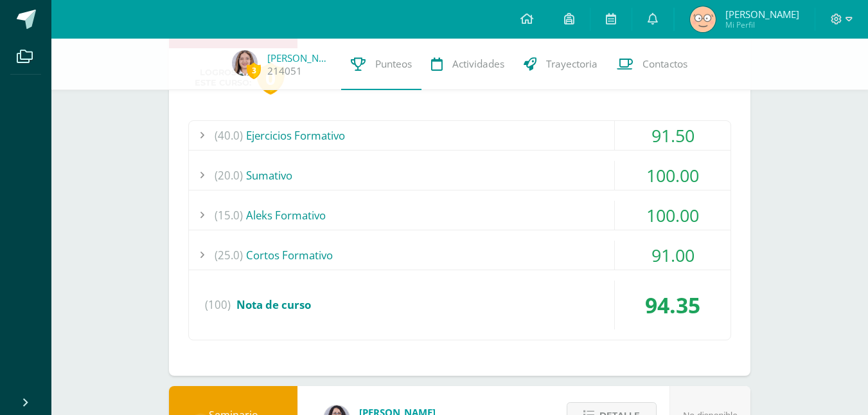
click at [359, 269] on div "(25.0) Cortos Formativo" at bounding box center [460, 254] width 542 height 29
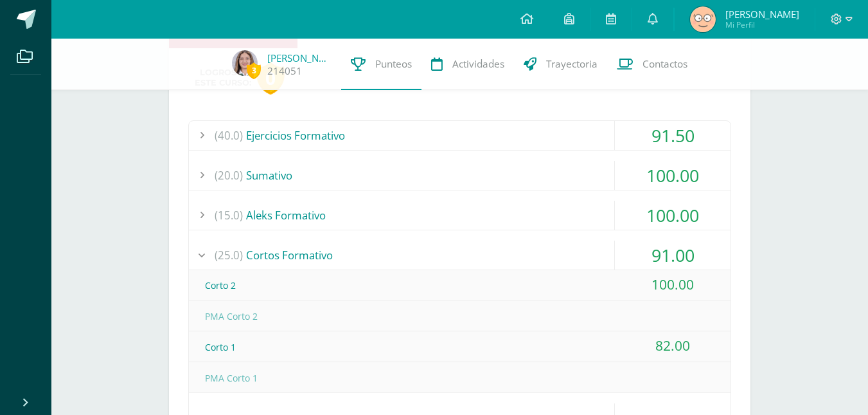
click at [359, 269] on div "(25.0) Cortos Formativo" at bounding box center [460, 254] width 542 height 29
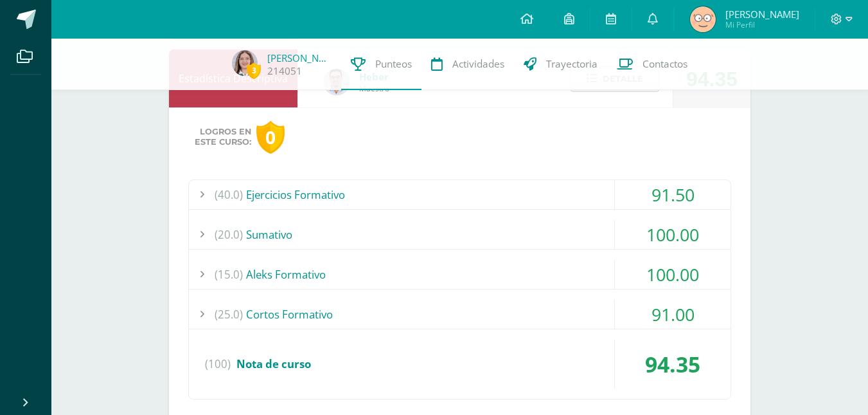
scroll to position [884, 0]
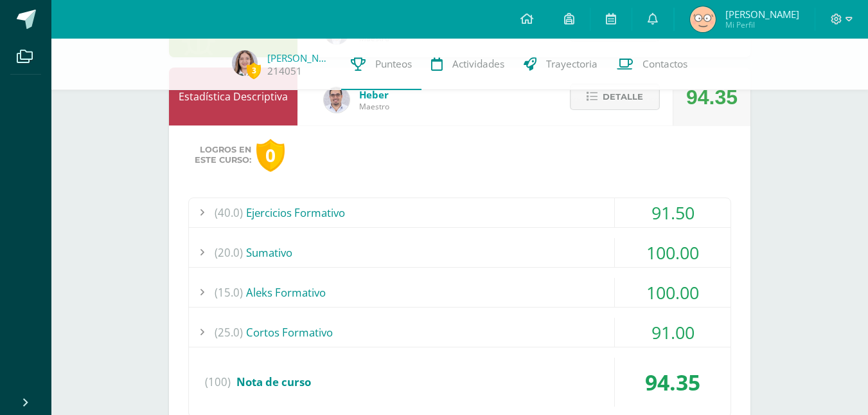
click at [624, 101] on span "Detalle" at bounding box center [623, 97] width 40 height 24
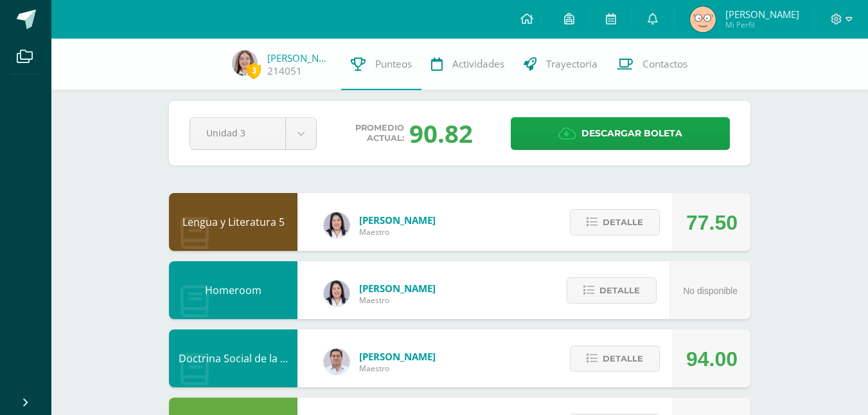
scroll to position [0, 0]
